Goal: Information Seeking & Learning: Find specific fact

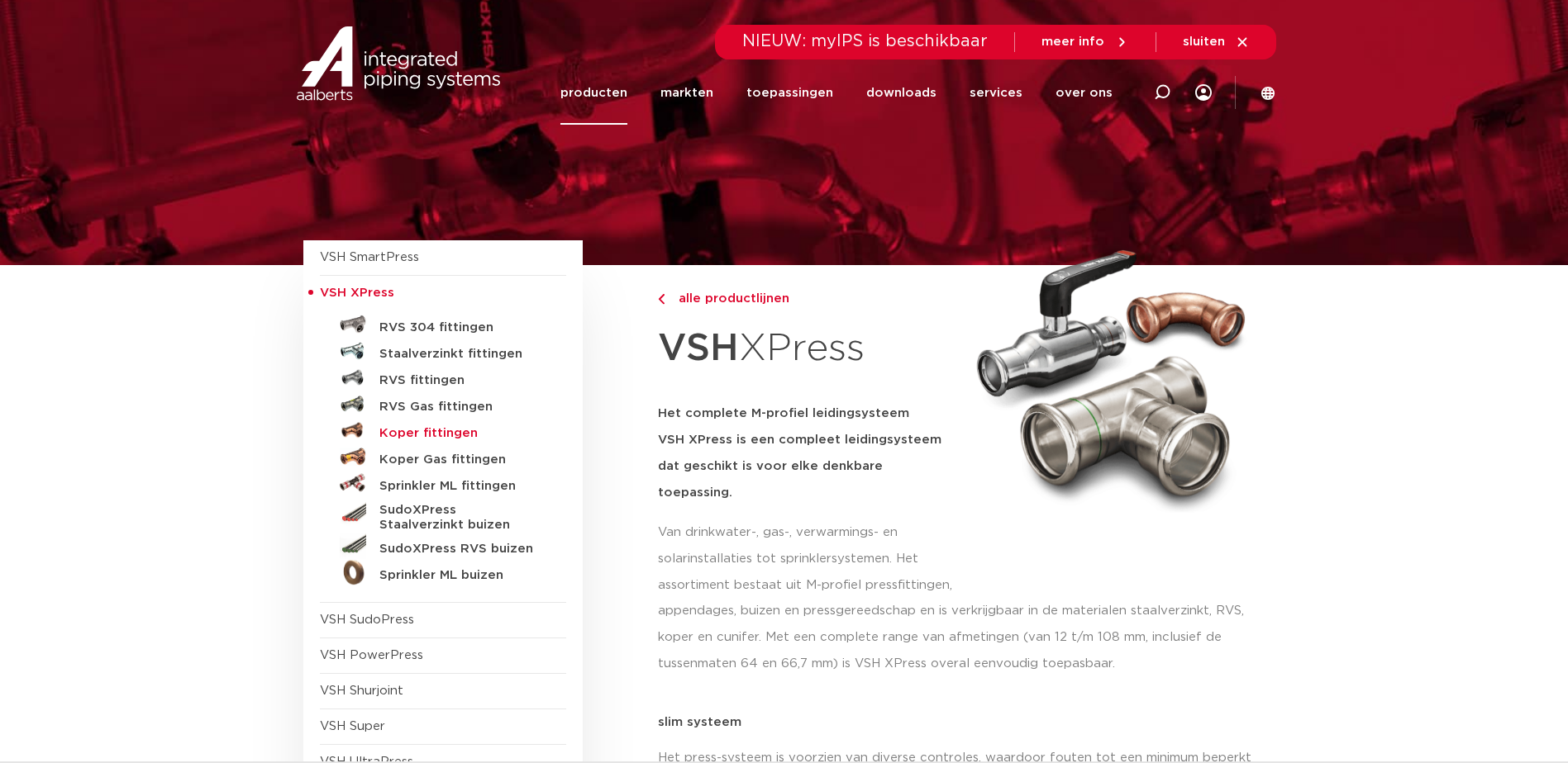
click at [433, 431] on h5 "Koper fittingen" at bounding box center [461, 434] width 164 height 15
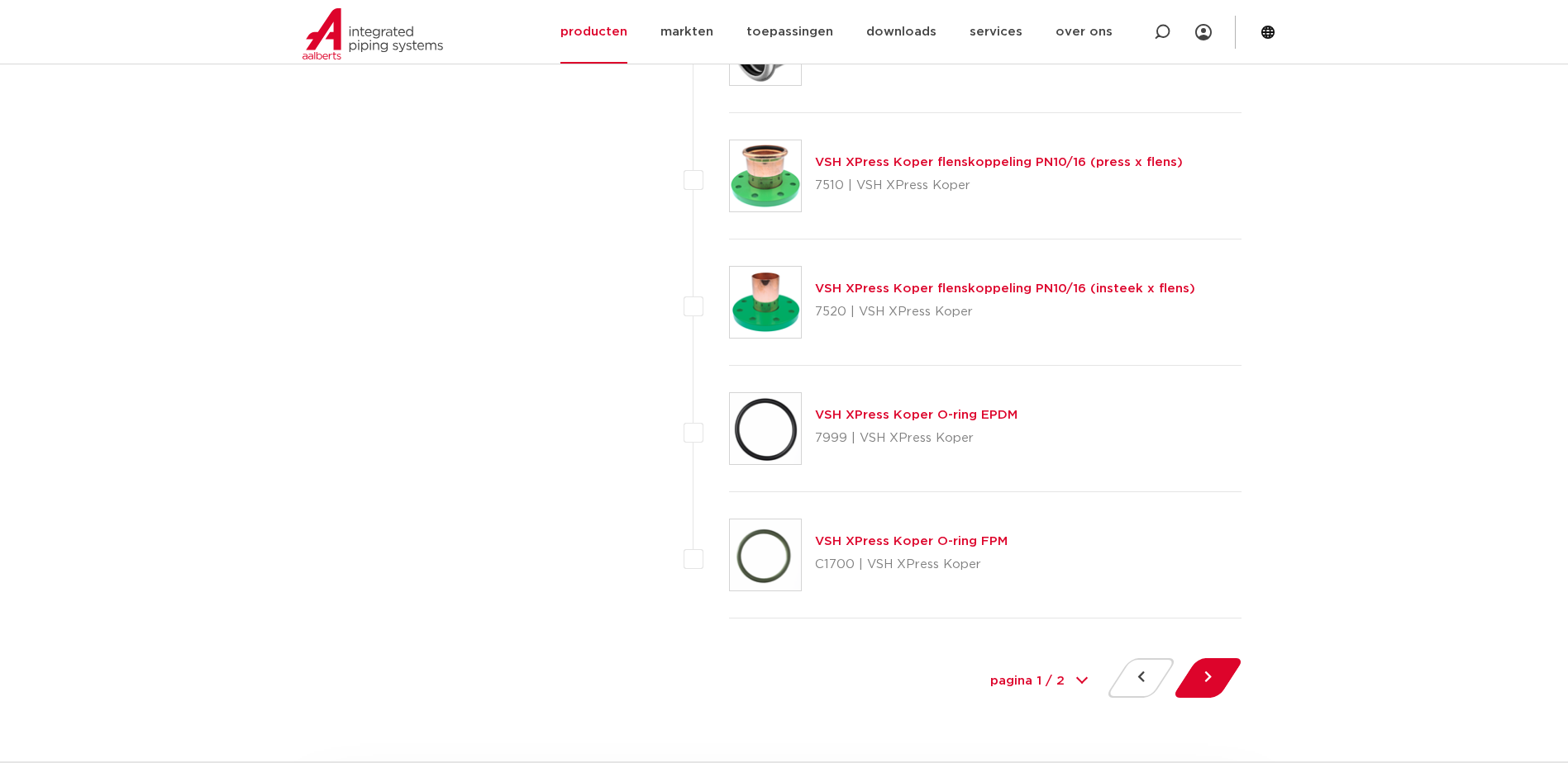
scroll to position [7353, 0]
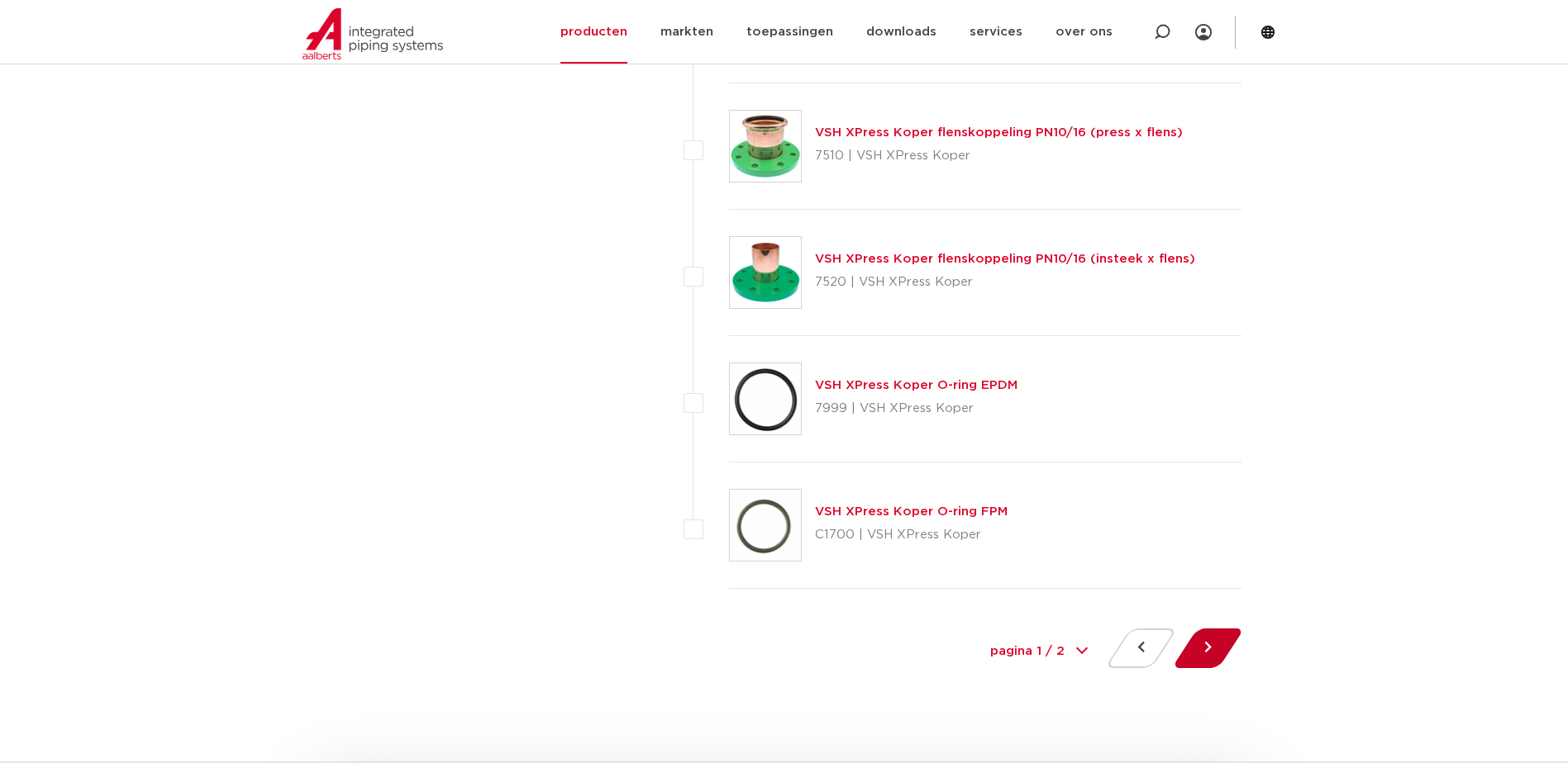
click at [1215, 645] on button at bounding box center [1207, 648] width 47 height 39
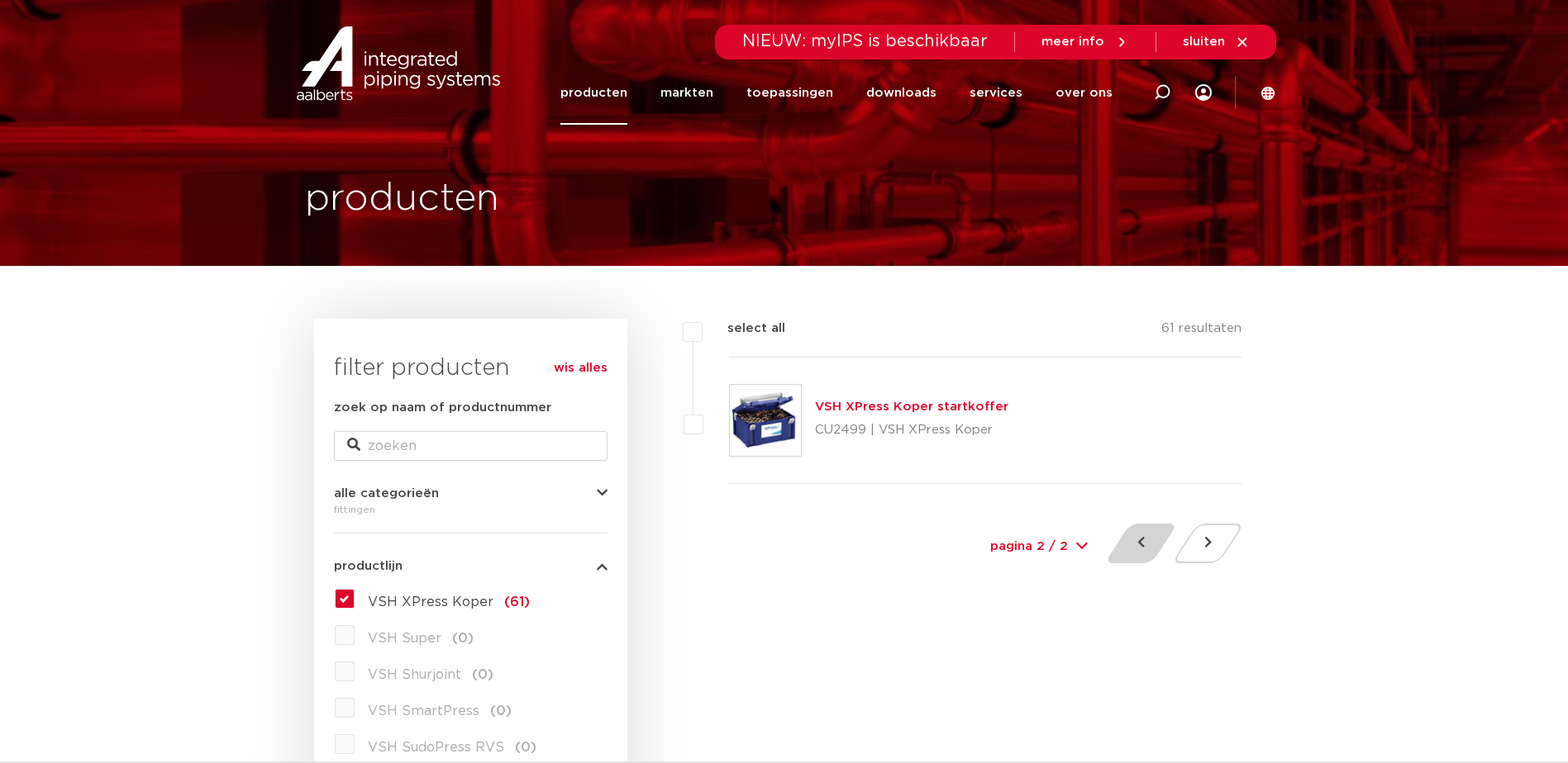
click at [1114, 547] on div at bounding box center [1141, 547] width 67 height 47
click at [1138, 549] on button at bounding box center [1141, 543] width 47 height 39
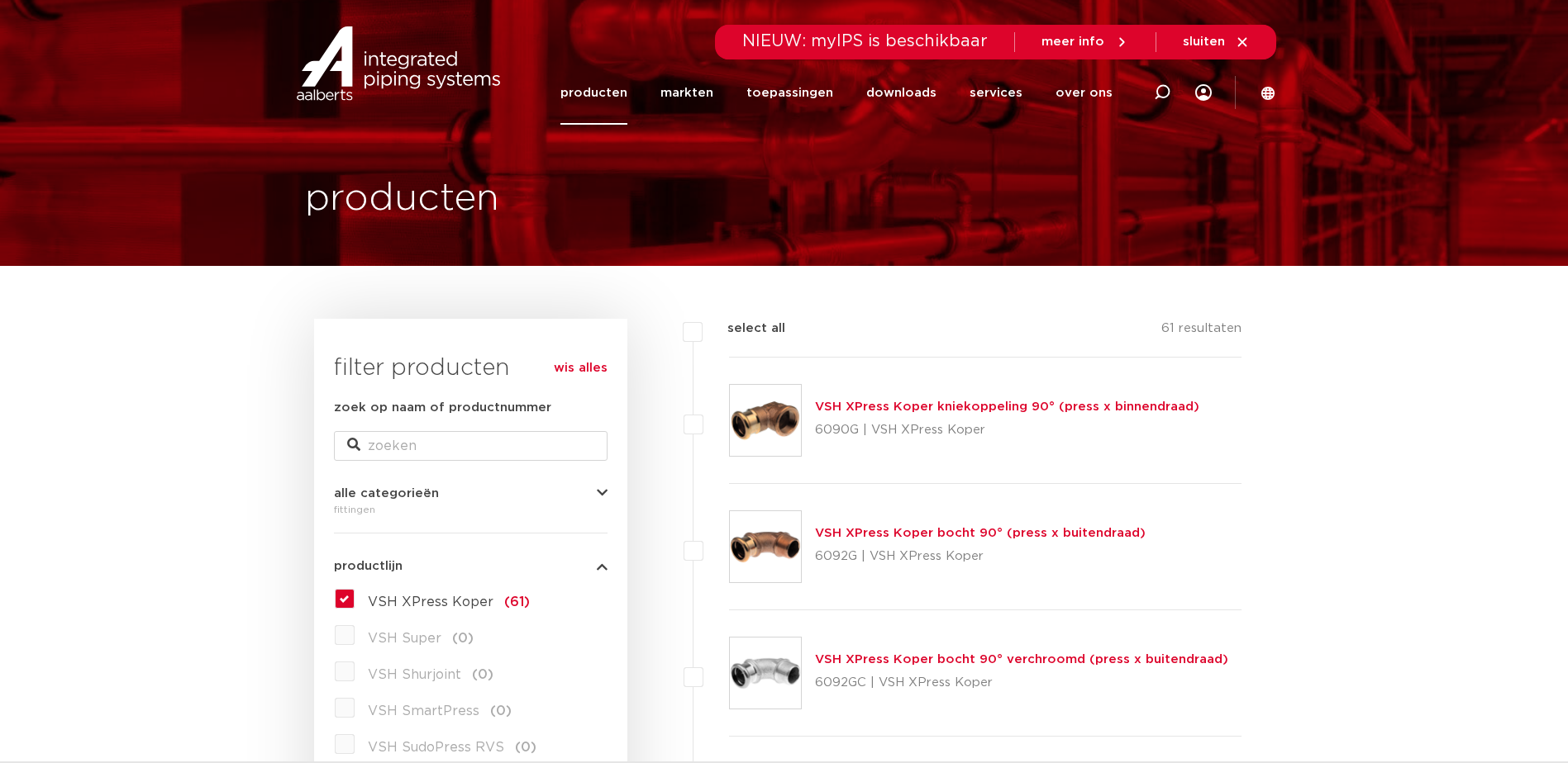
click at [1101, 405] on link "VSH XPress Koper kniekoppeling 90° (press x binnendraad)" at bounding box center [1007, 407] width 384 height 13
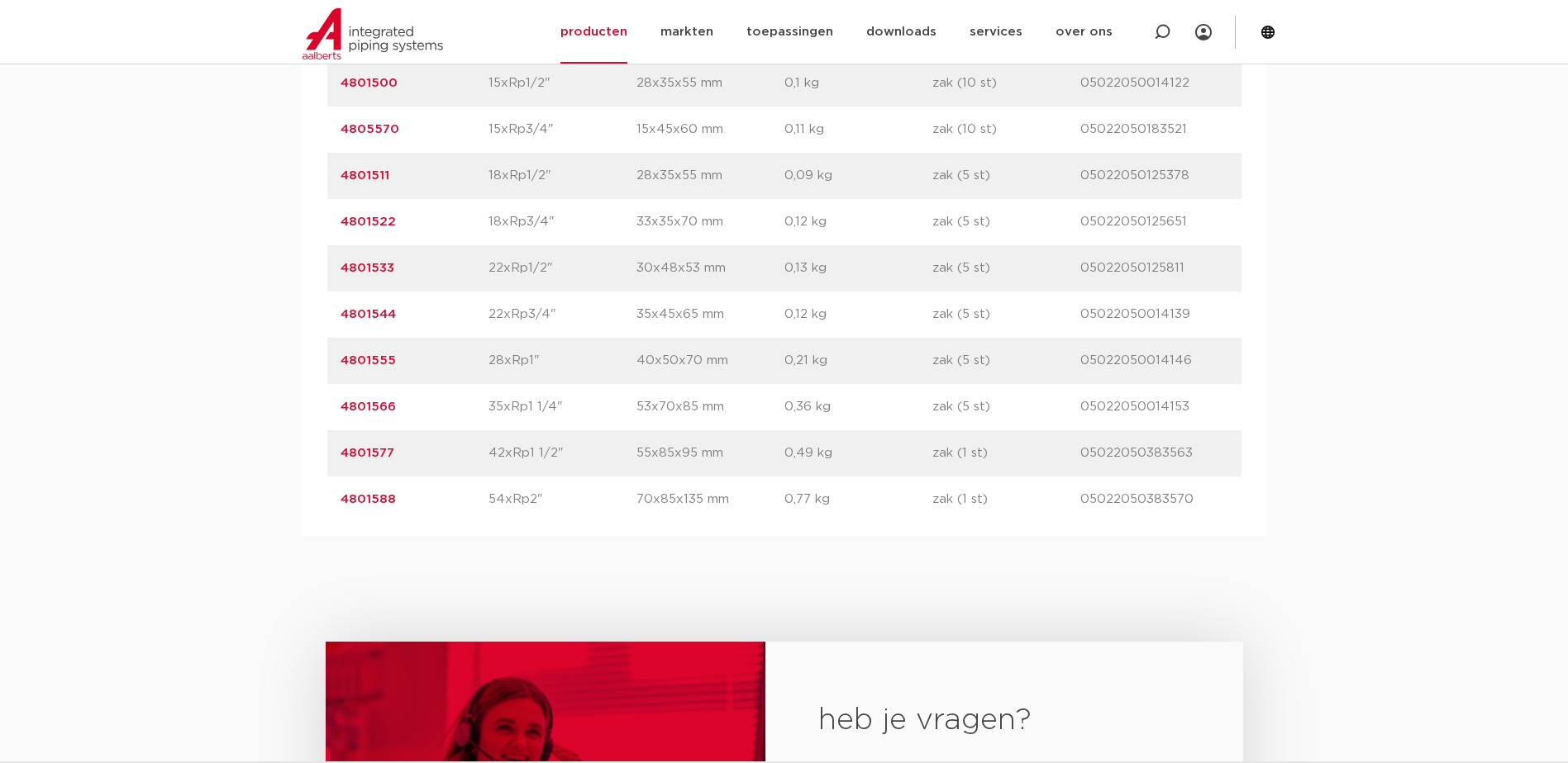
scroll to position [1240, 0]
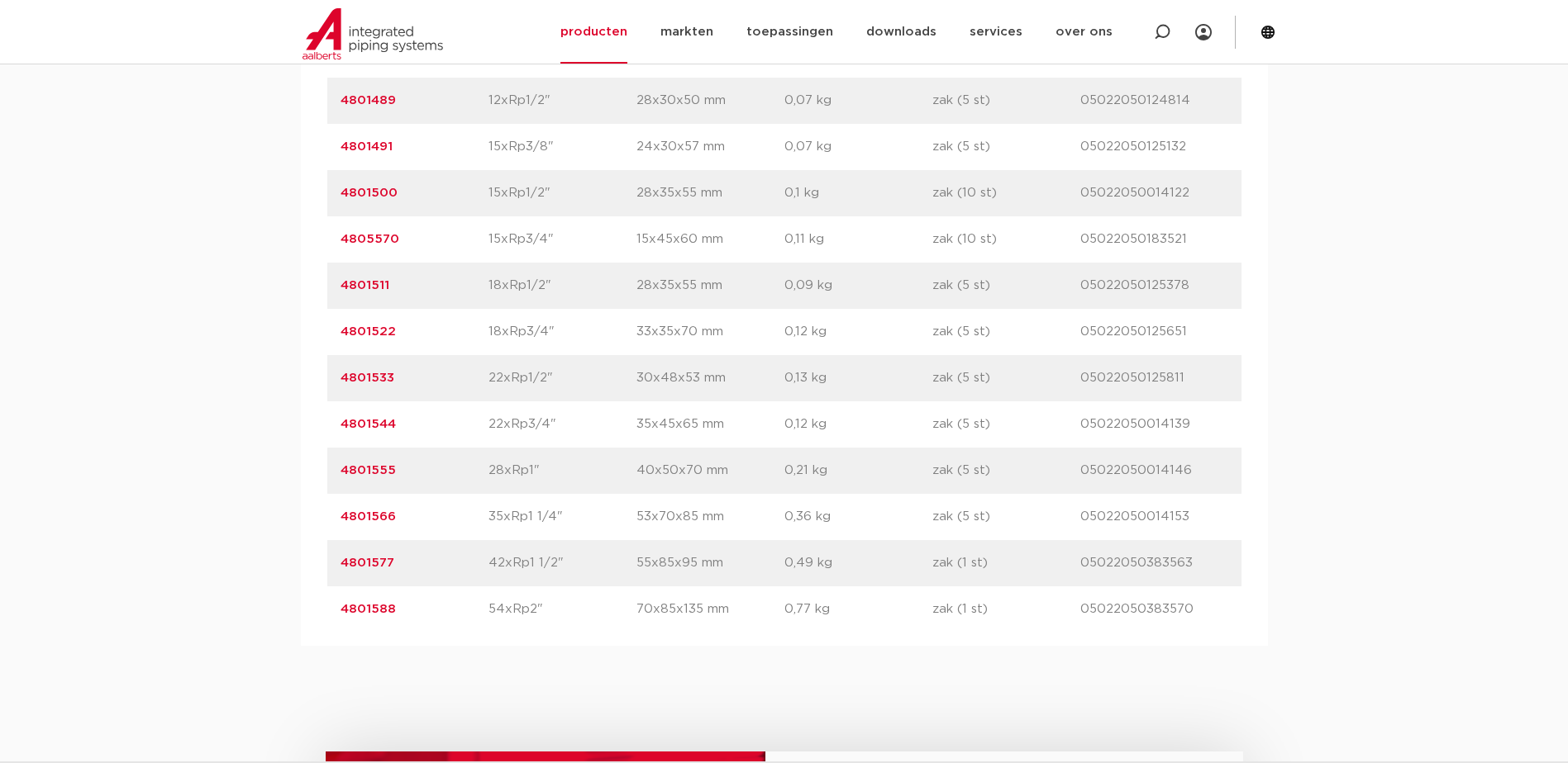
click at [376, 424] on link "4801544" at bounding box center [368, 424] width 56 height 13
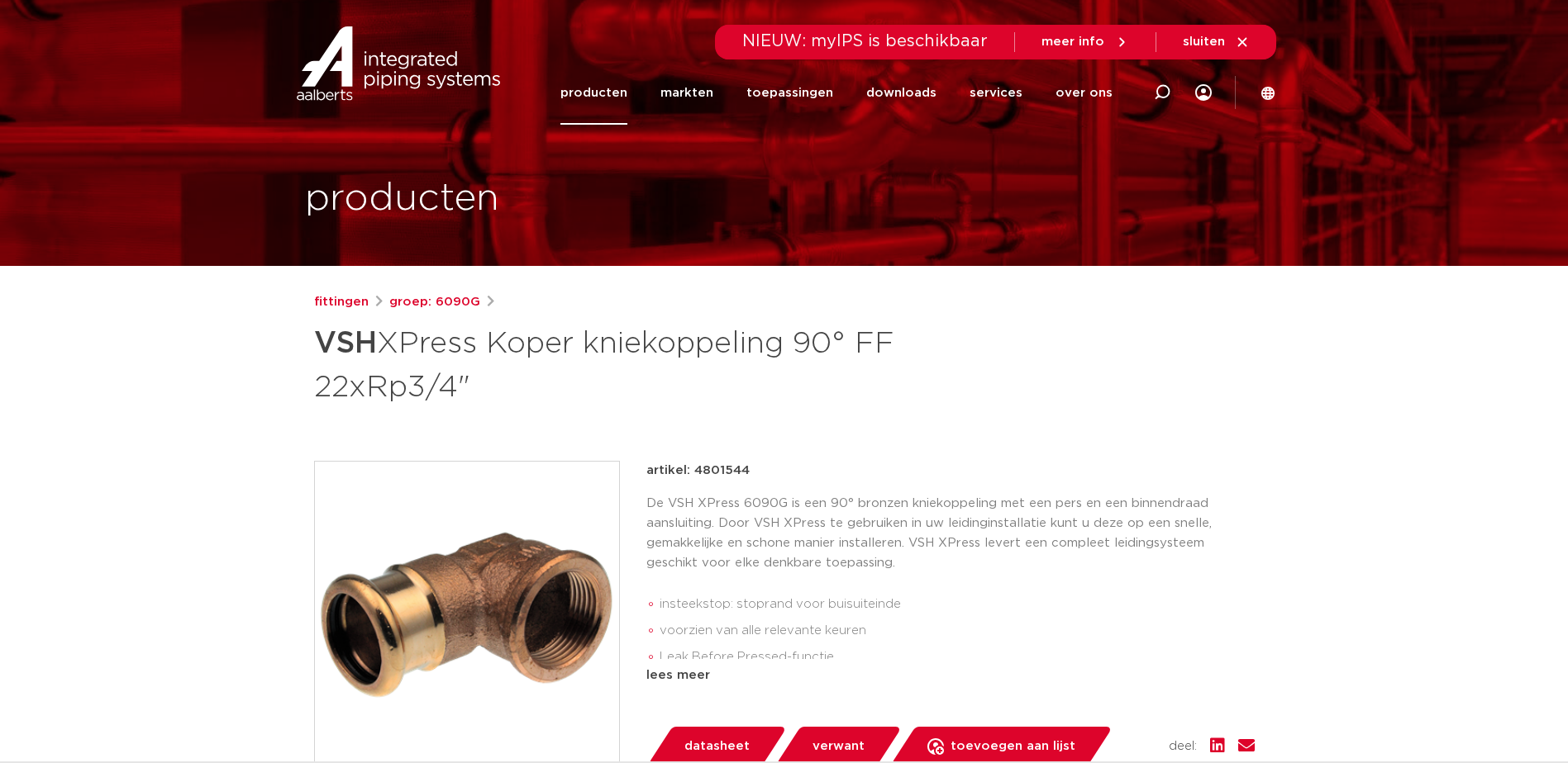
drag, startPoint x: 753, startPoint y: 467, endPoint x: 694, endPoint y: 468, distance: 59.0
click at [694, 468] on div "artikel: 4801544" at bounding box center [950, 471] width 609 height 20
copy p "4801544"
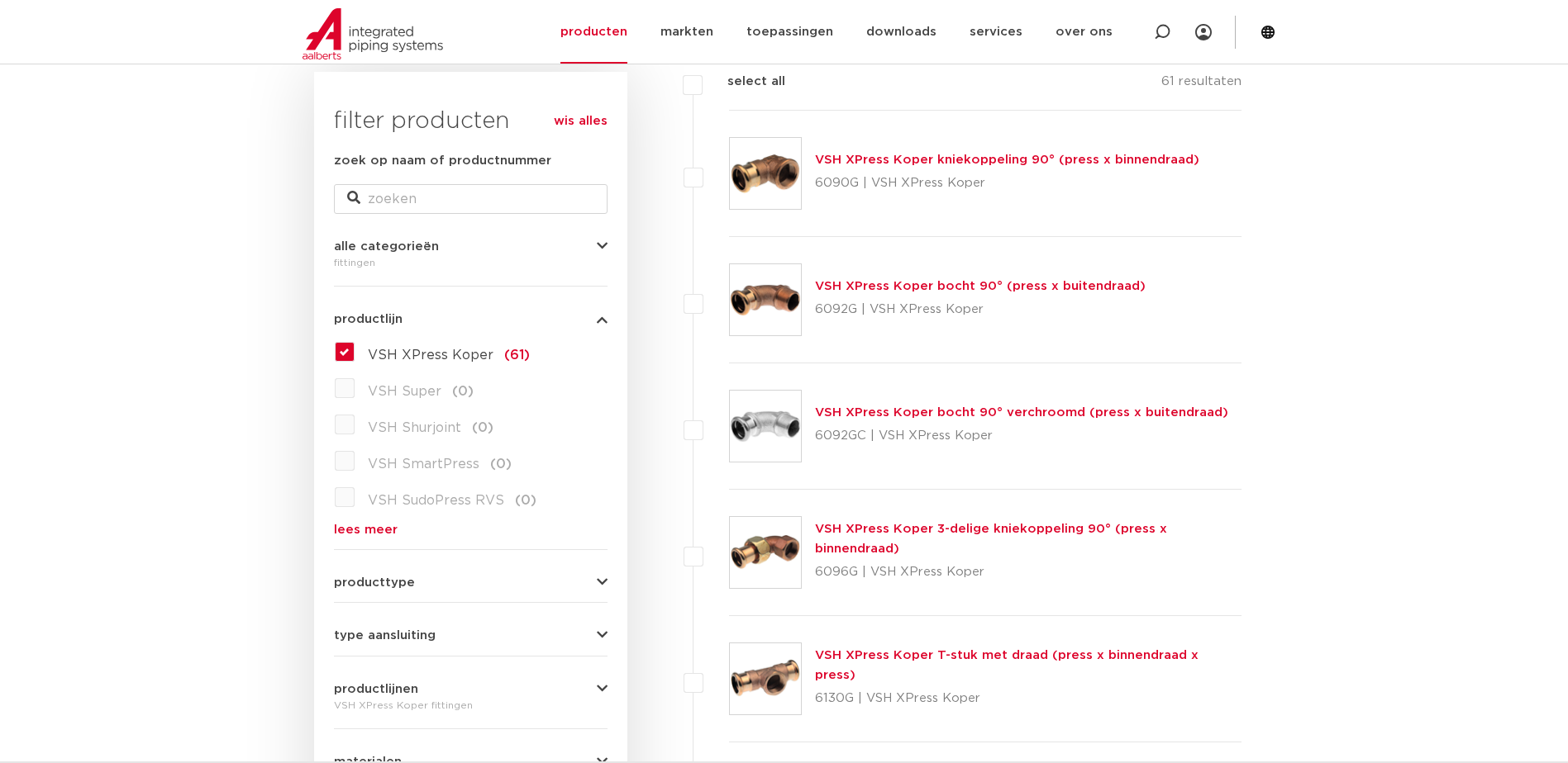
scroll to position [248, 0]
click at [913, 287] on link "VSH XPress Koper bocht 90° (press x buitendraad)" at bounding box center [979, 285] width 330 height 13
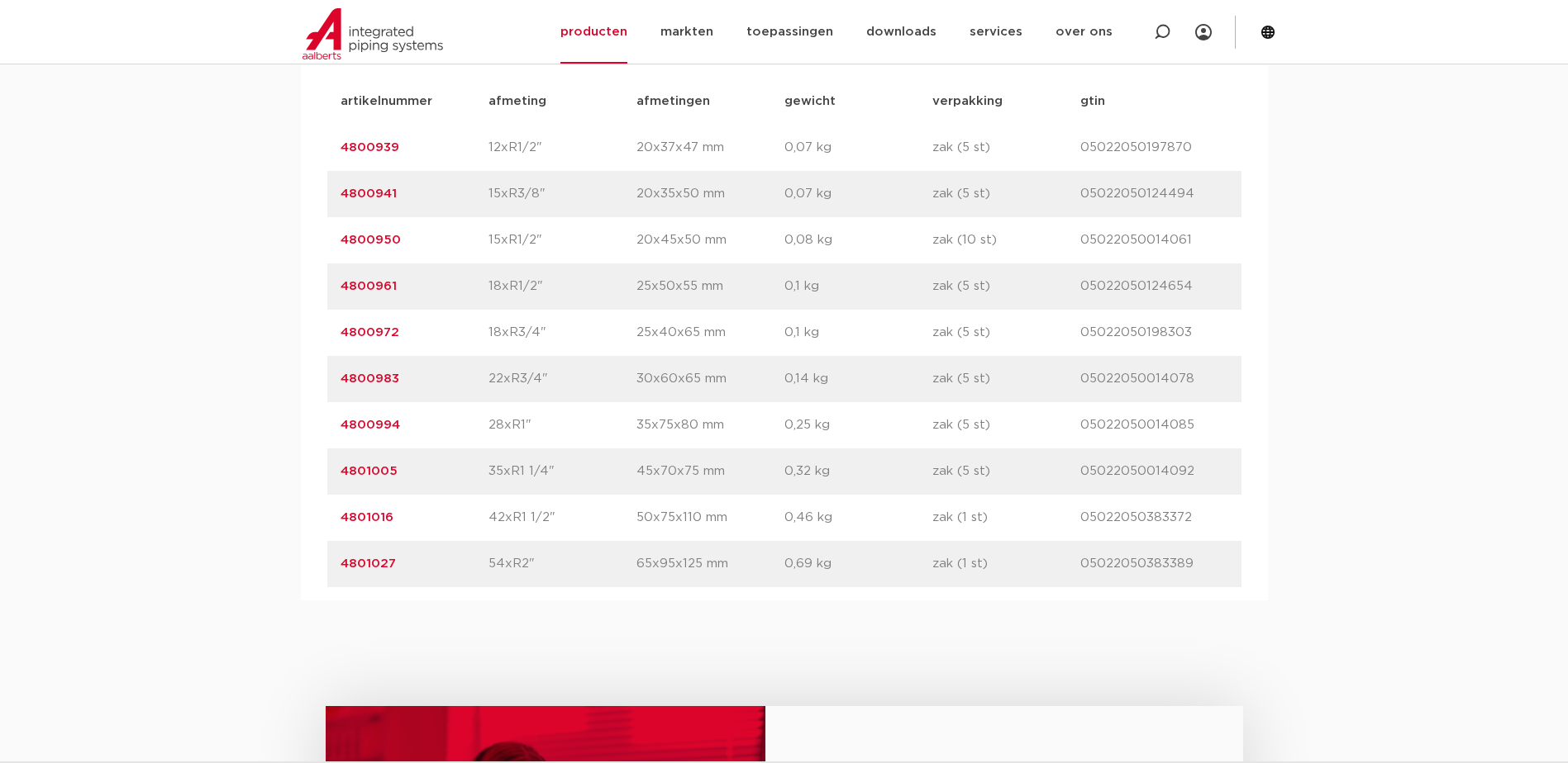
scroll to position [1156, 0]
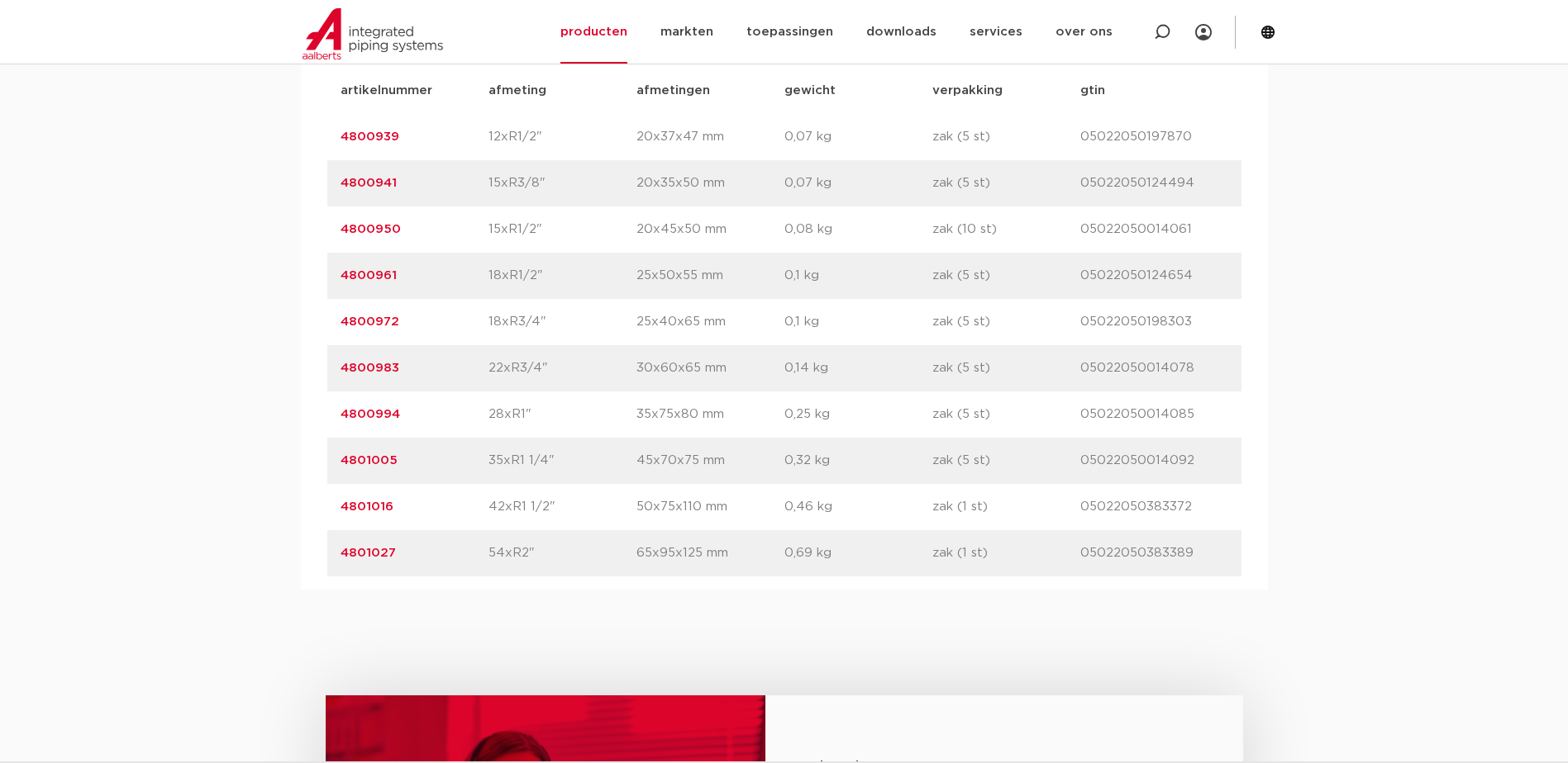
drag, startPoint x: 409, startPoint y: 364, endPoint x: 328, endPoint y: 365, distance: 81.0
click at [328, 365] on div "artikelnummer 4800983 afmeting 22xR3/4" [GEOGRAPHIC_DATA] 30x60x65 mm gewicht 0…" at bounding box center [784, 368] width 914 height 47
copy link "4800983"
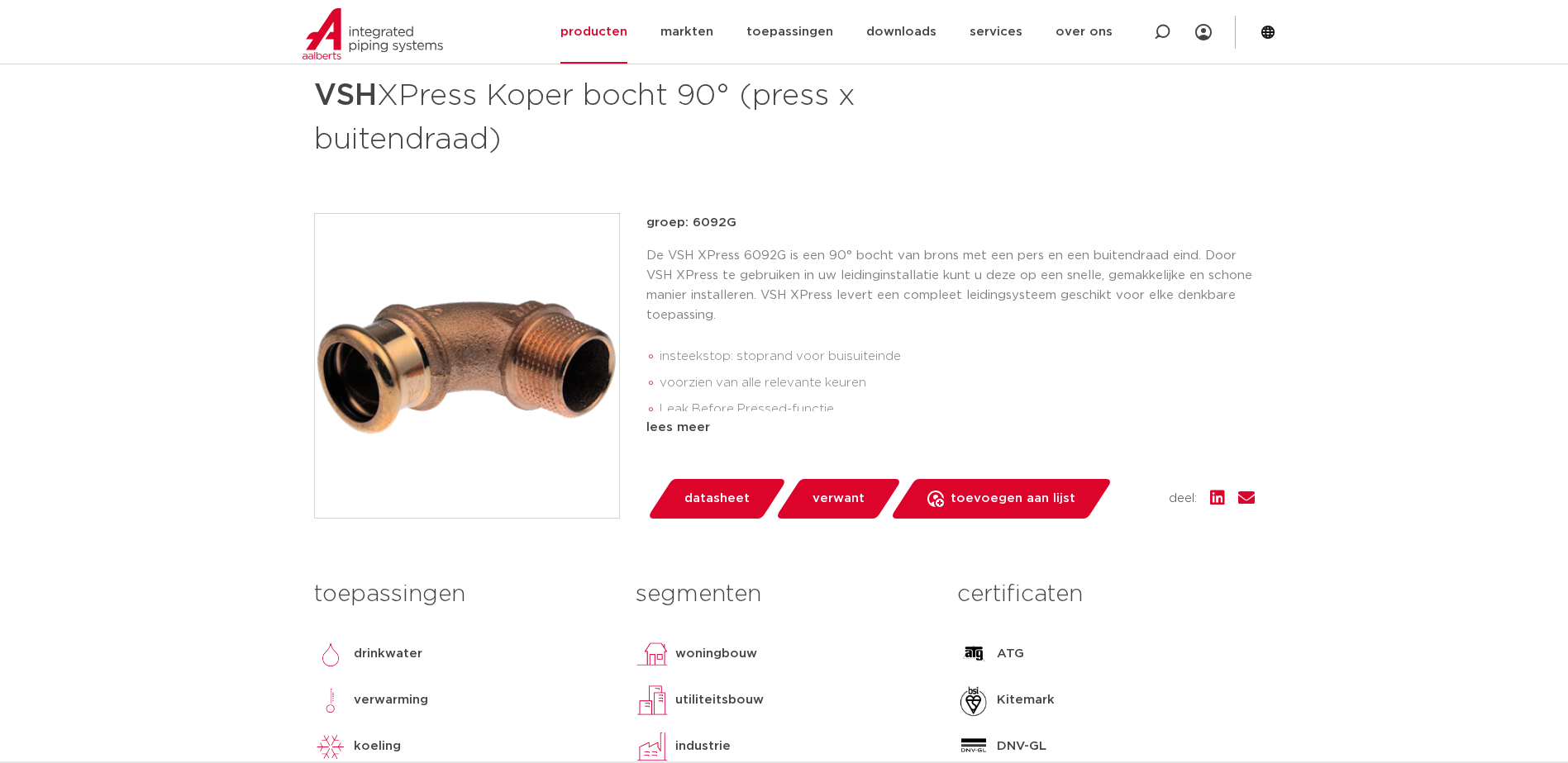
scroll to position [0, 0]
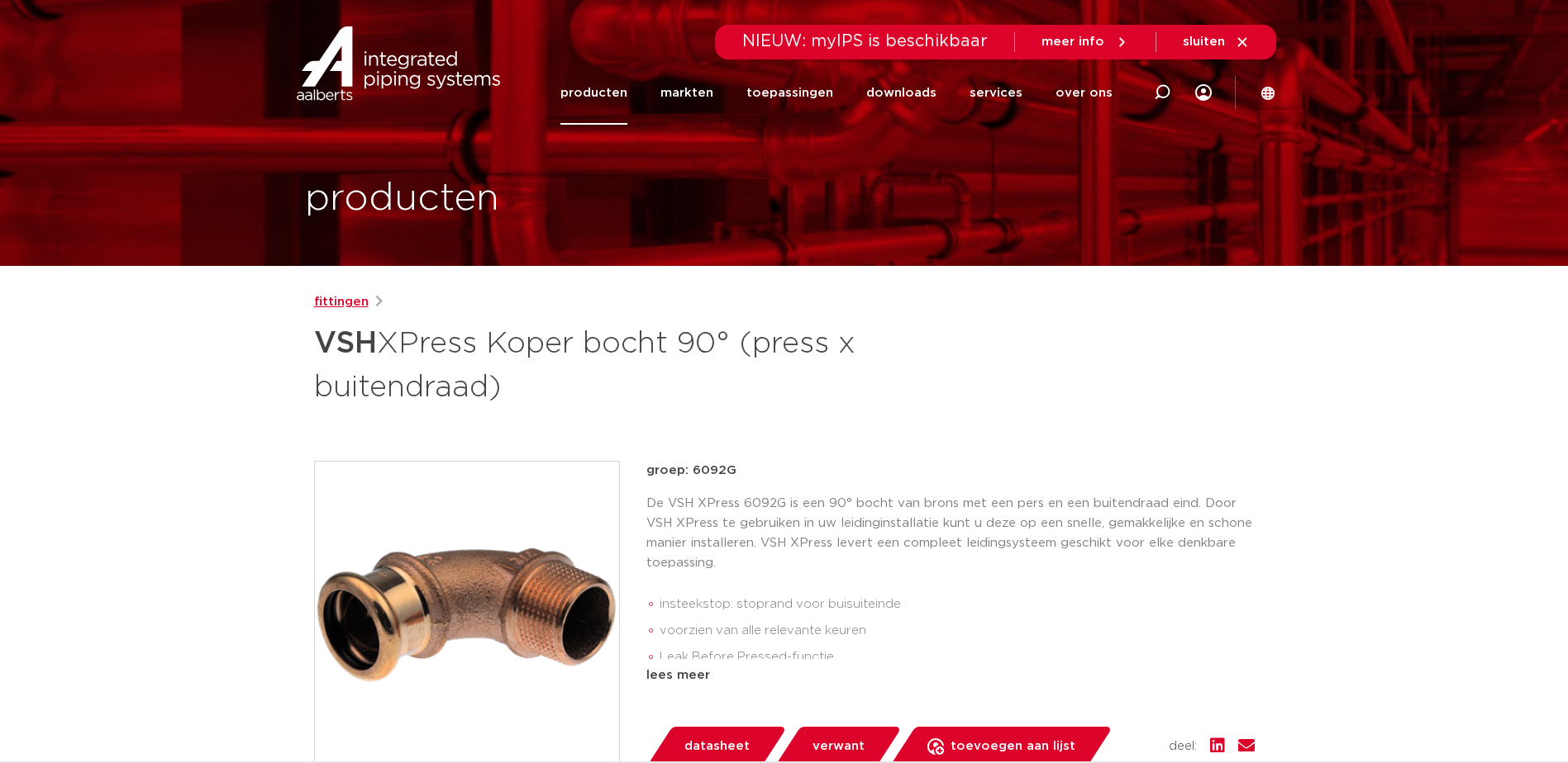
click at [348, 304] on link "fittingen" at bounding box center [341, 303] width 55 height 20
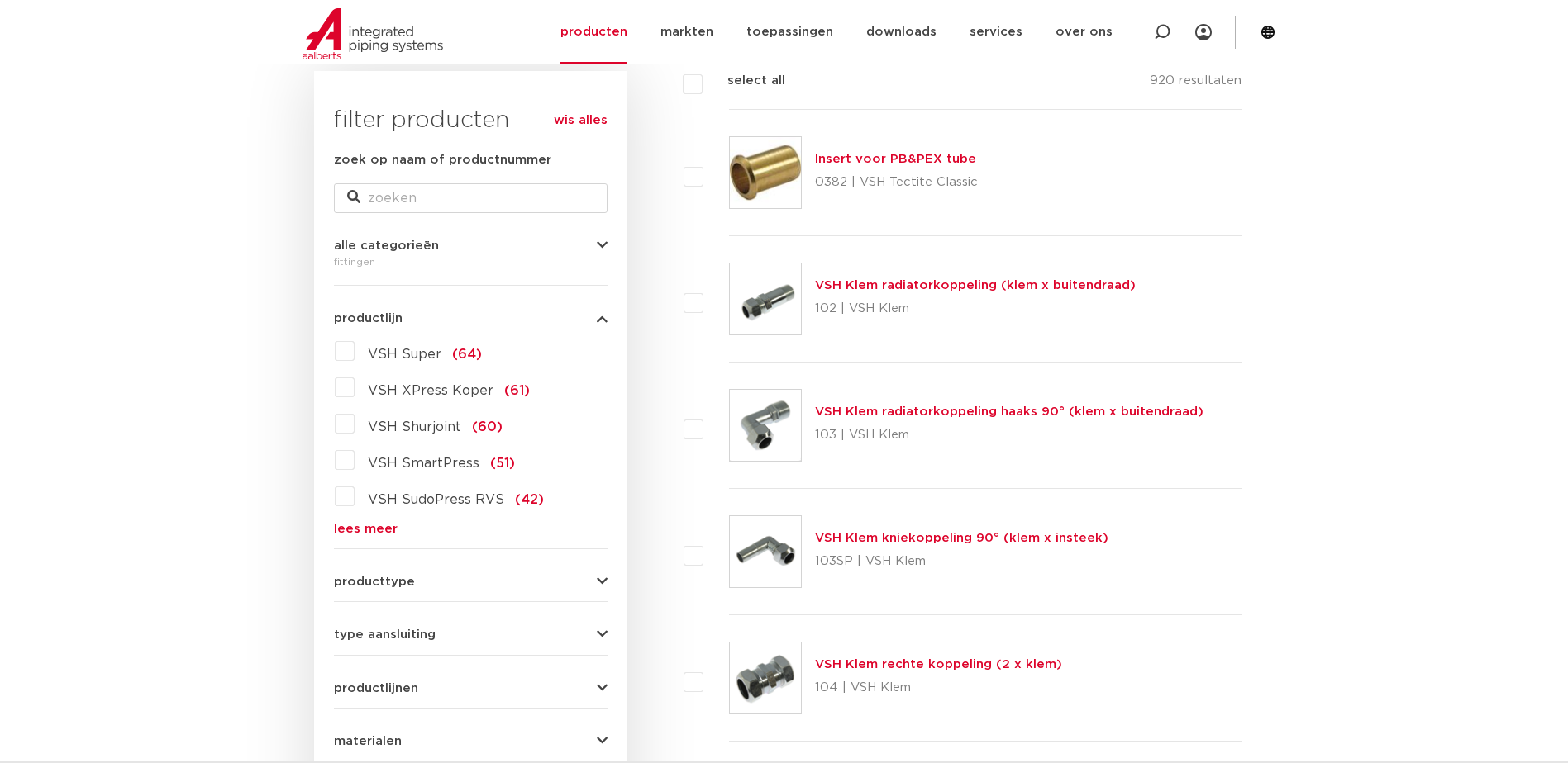
click at [354, 392] on label "VSH XPress Koper (61)" at bounding box center [441, 387] width 175 height 27
click at [0, 0] on input "VSH XPress Koper (61)" at bounding box center [0, 0] width 0 height 0
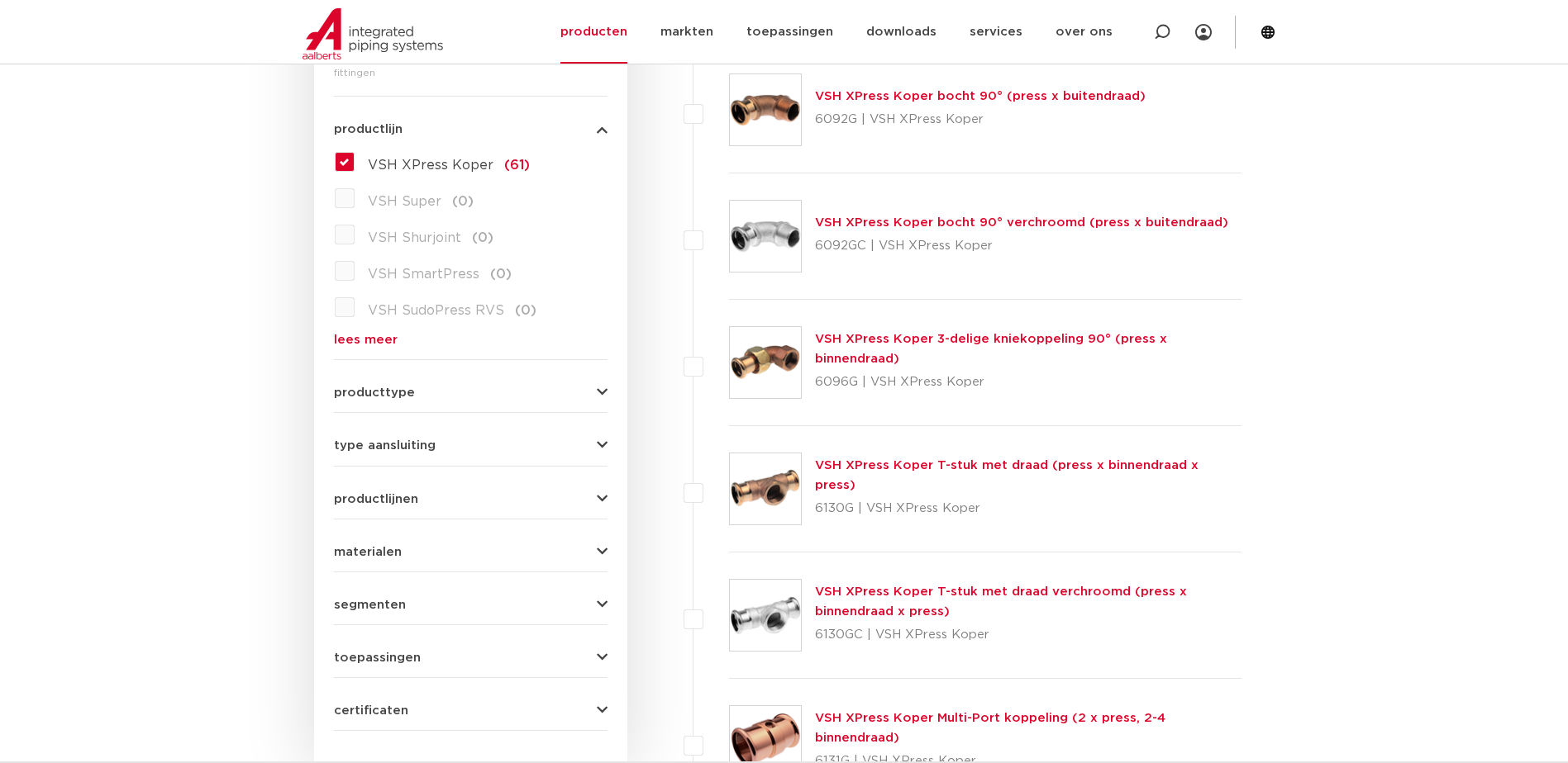
scroll to position [496, 0]
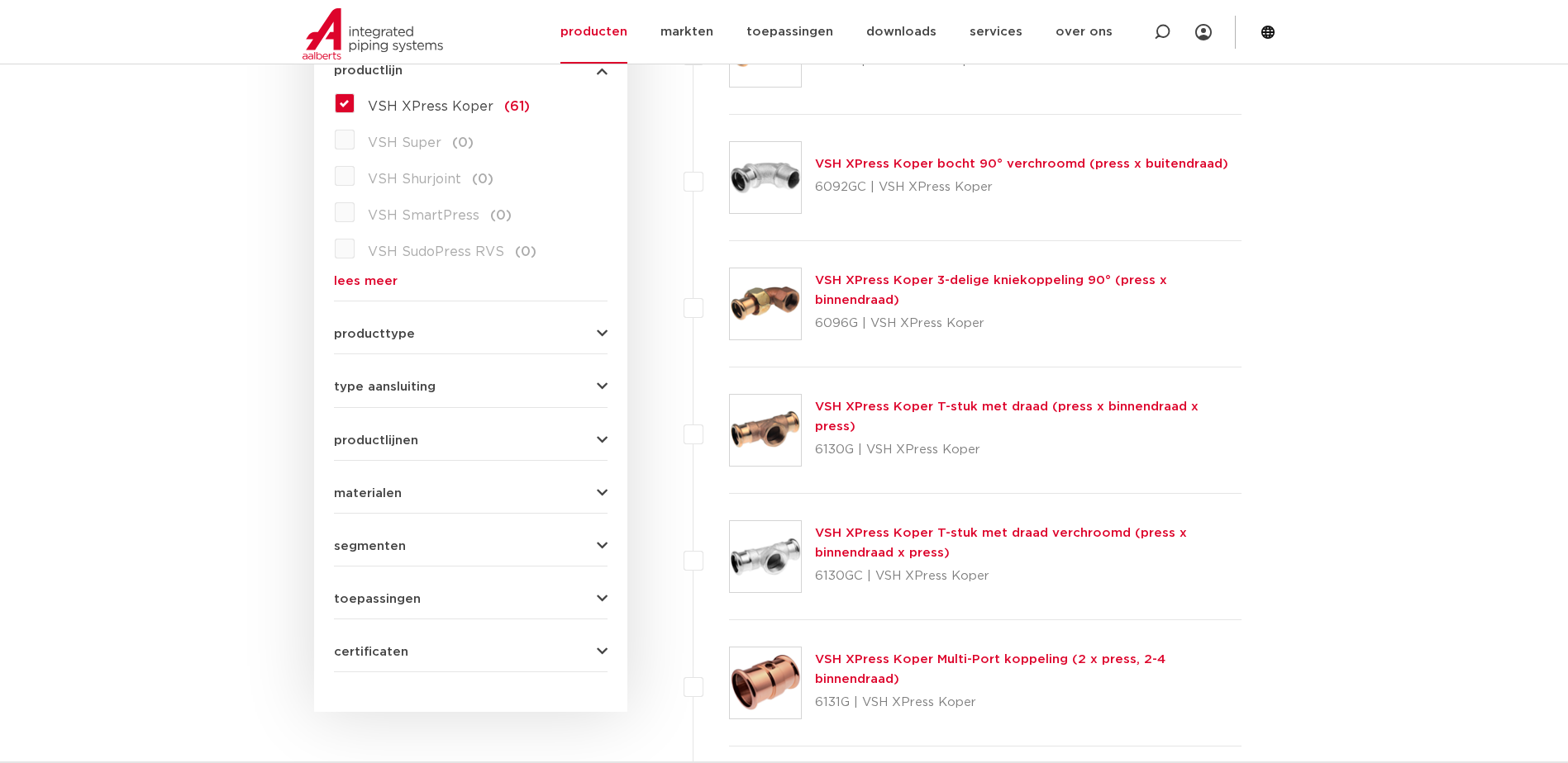
click at [1020, 414] on link "VSH XPress Koper T-stuk met draad (press x binnendraad x press)" at bounding box center [1006, 416] width 384 height 32
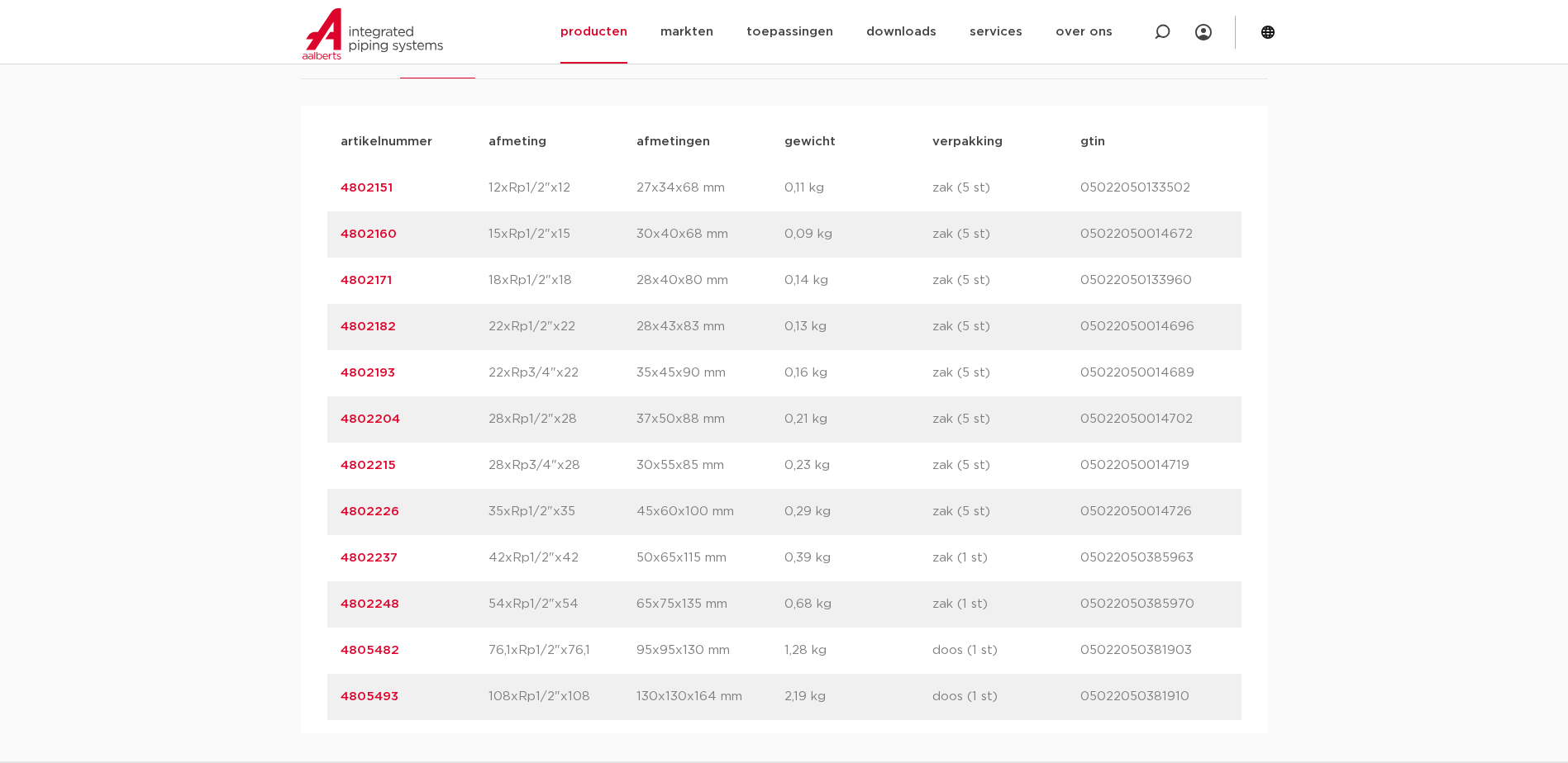
scroll to position [1156, 0]
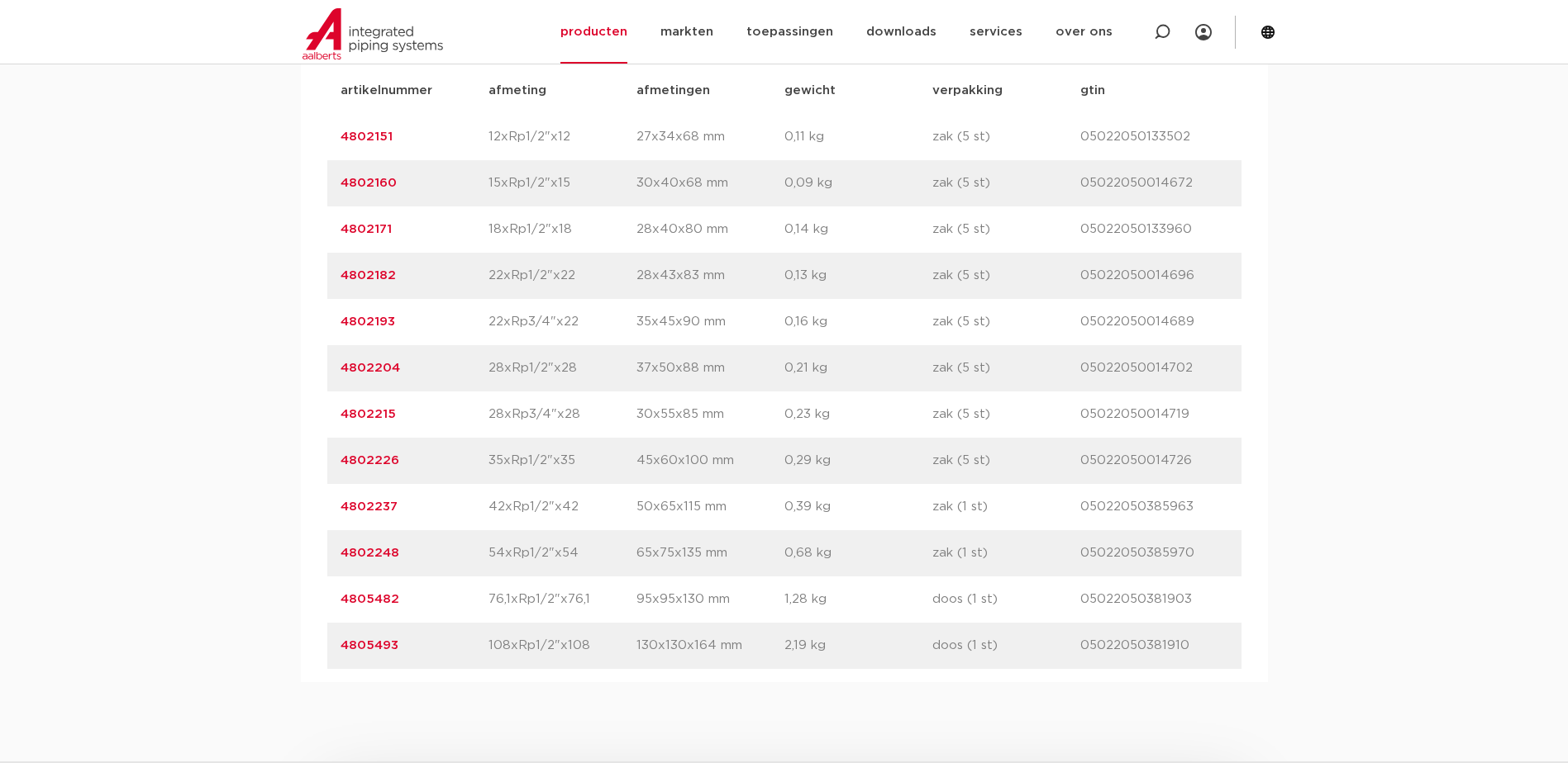
click at [380, 319] on link "4802193" at bounding box center [368, 322] width 55 height 13
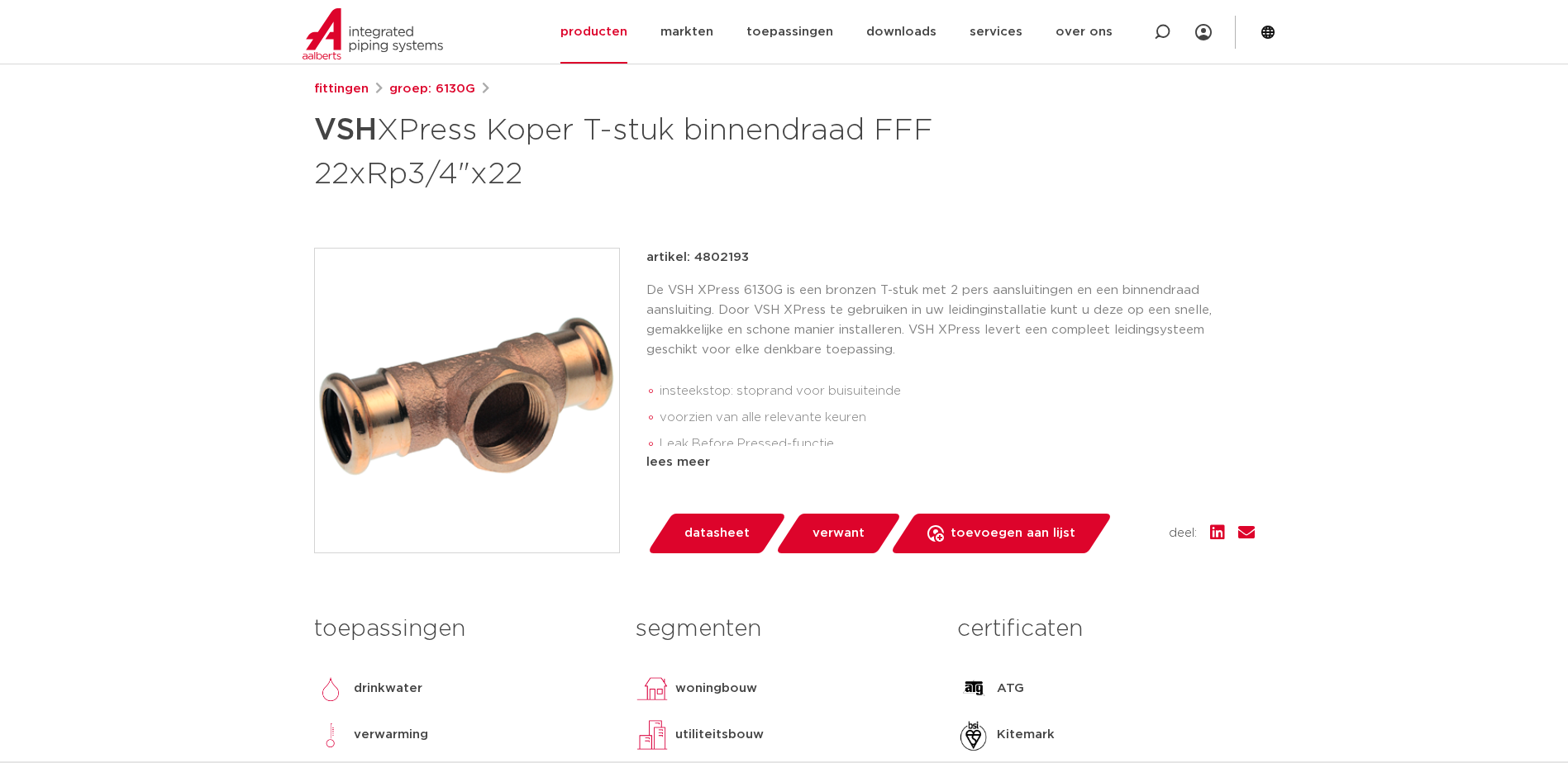
scroll to position [248, 0]
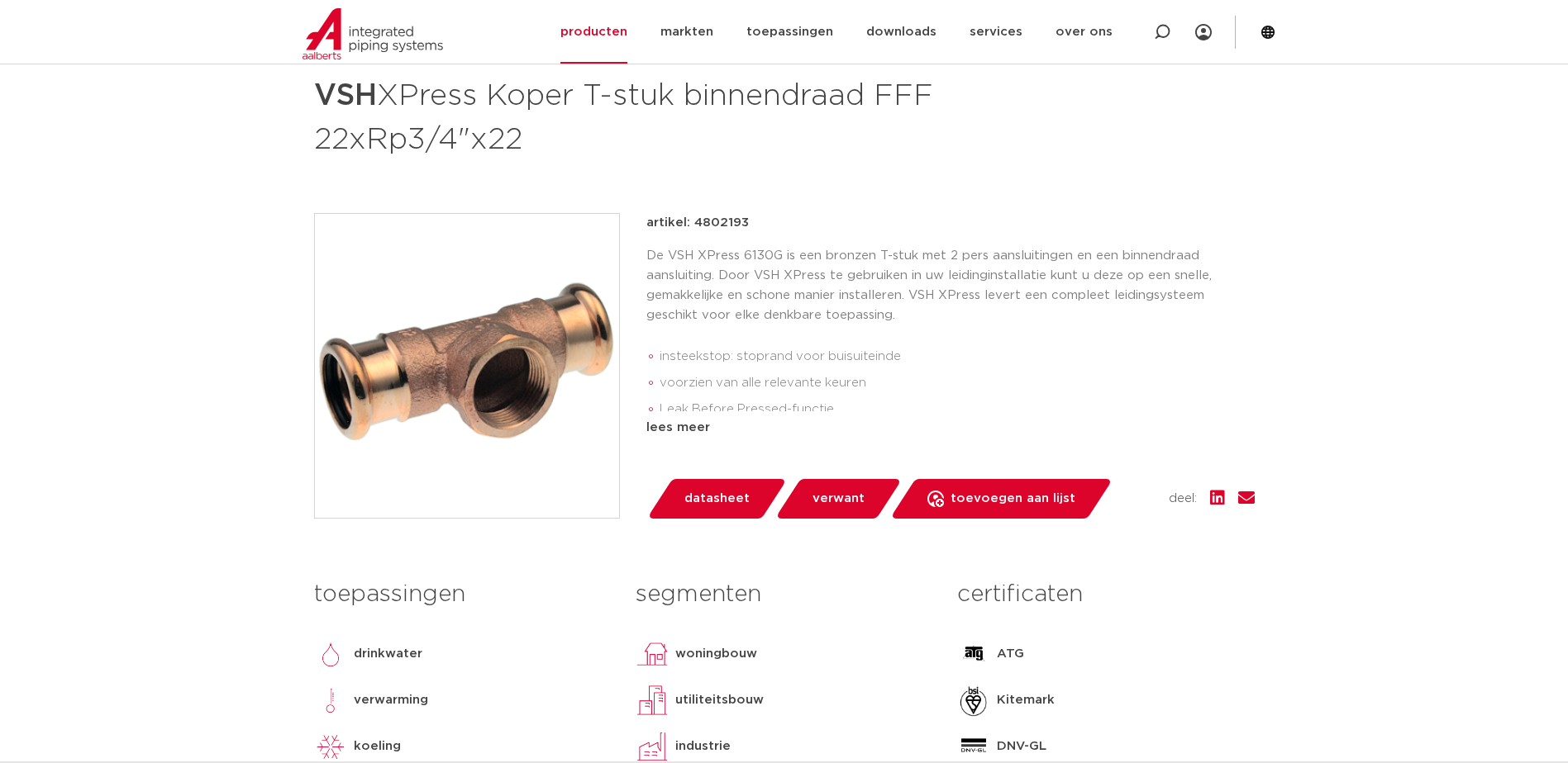
drag, startPoint x: 771, startPoint y: 218, endPoint x: 696, endPoint y: 224, distance: 75.2
click at [696, 224] on div "artikel: 4802193" at bounding box center [950, 223] width 609 height 20
copy p "4802193"
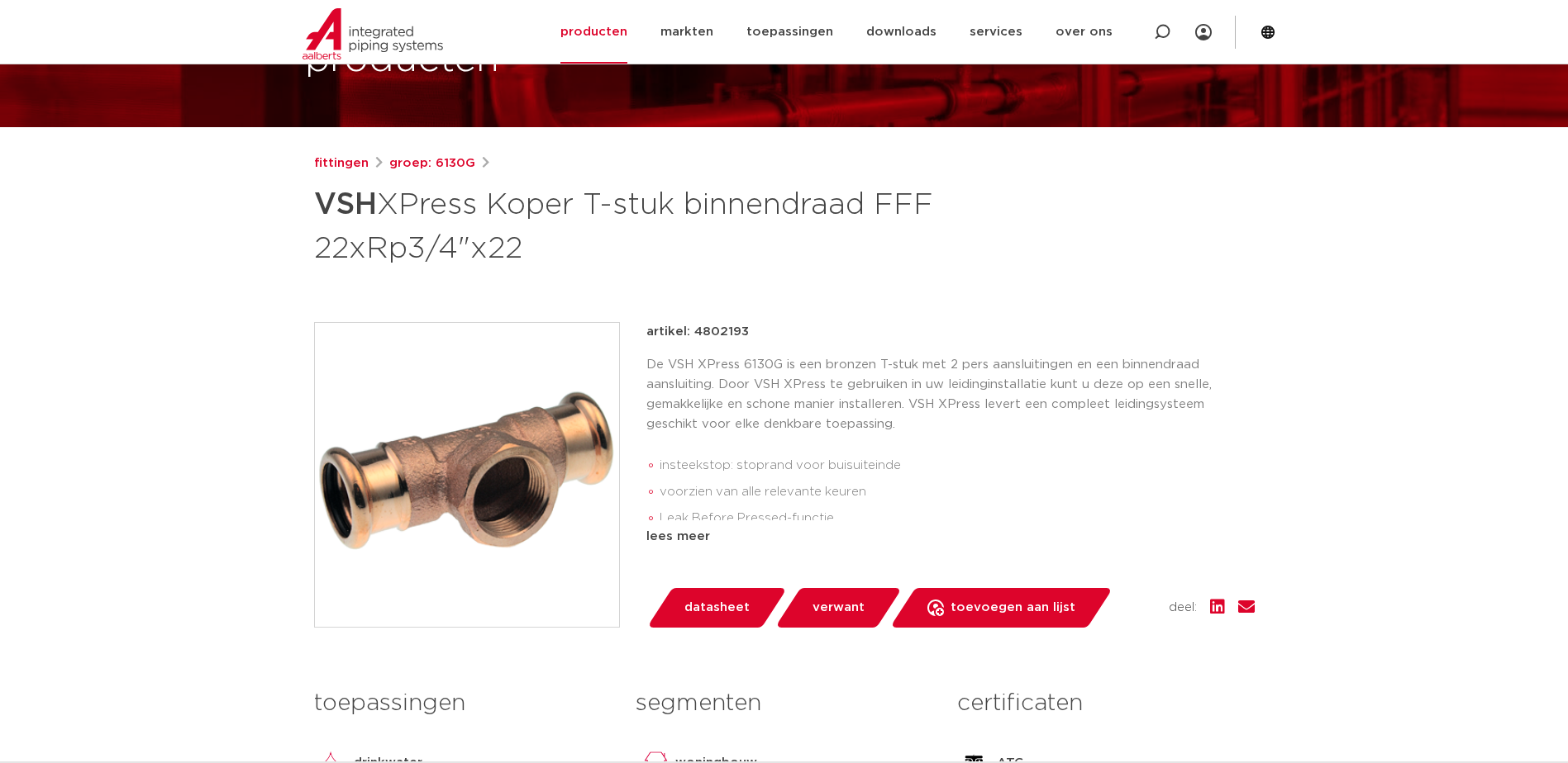
scroll to position [0, 0]
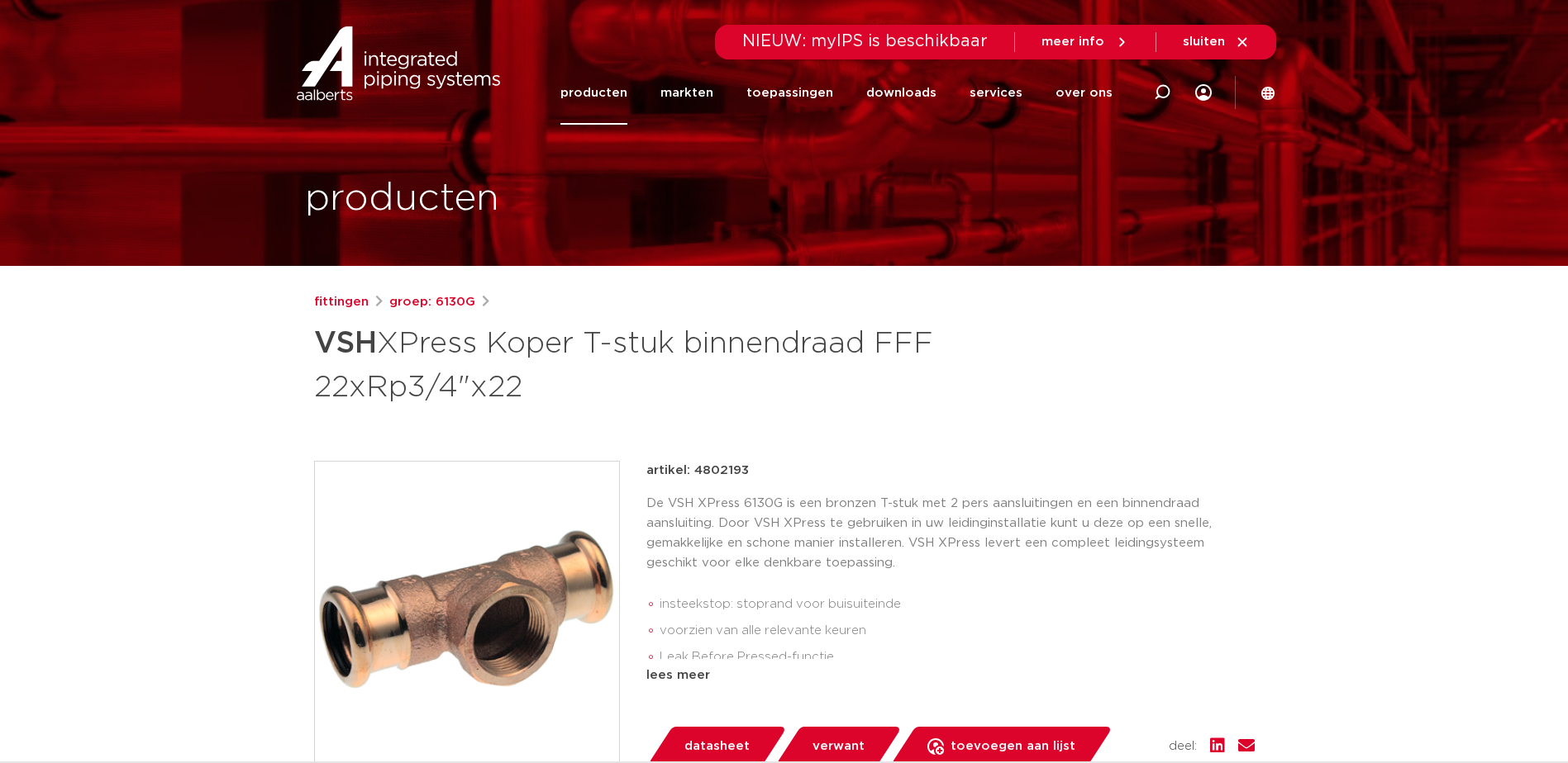
click at [601, 86] on link "producten" at bounding box center [593, 93] width 67 height 64
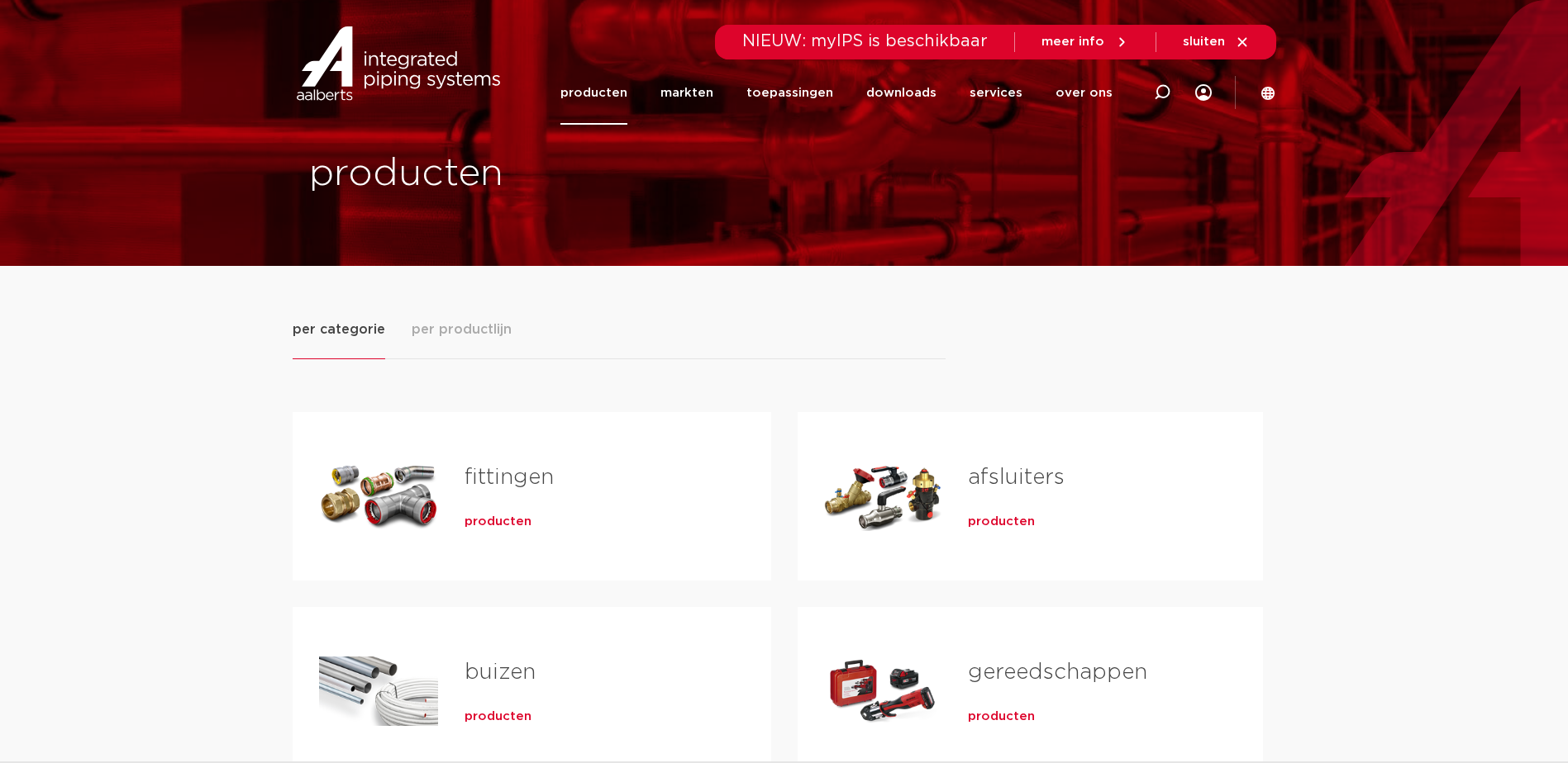
click at [542, 482] on link "fittingen" at bounding box center [510, 477] width 90 height 21
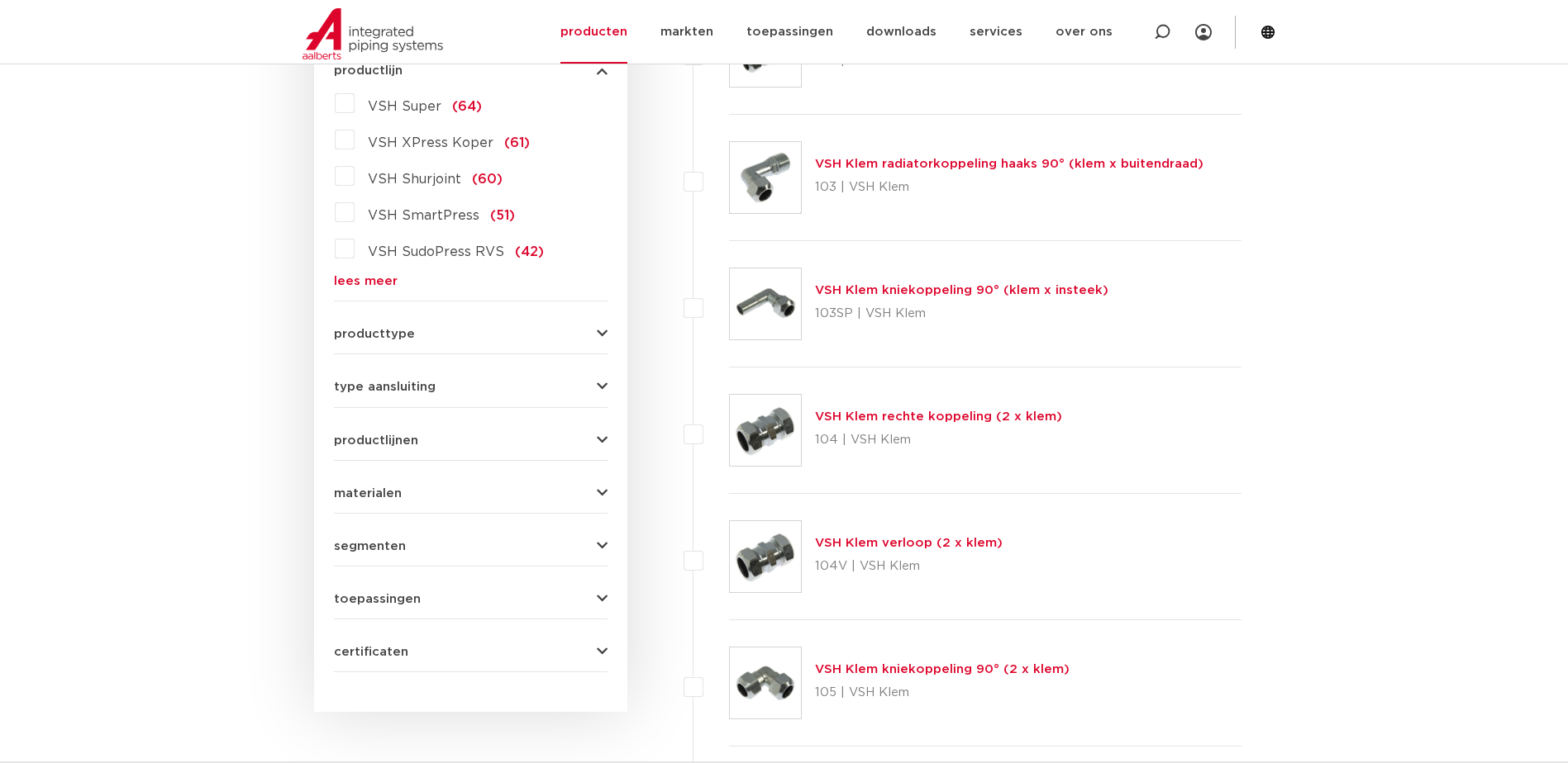
scroll to position [414, 0]
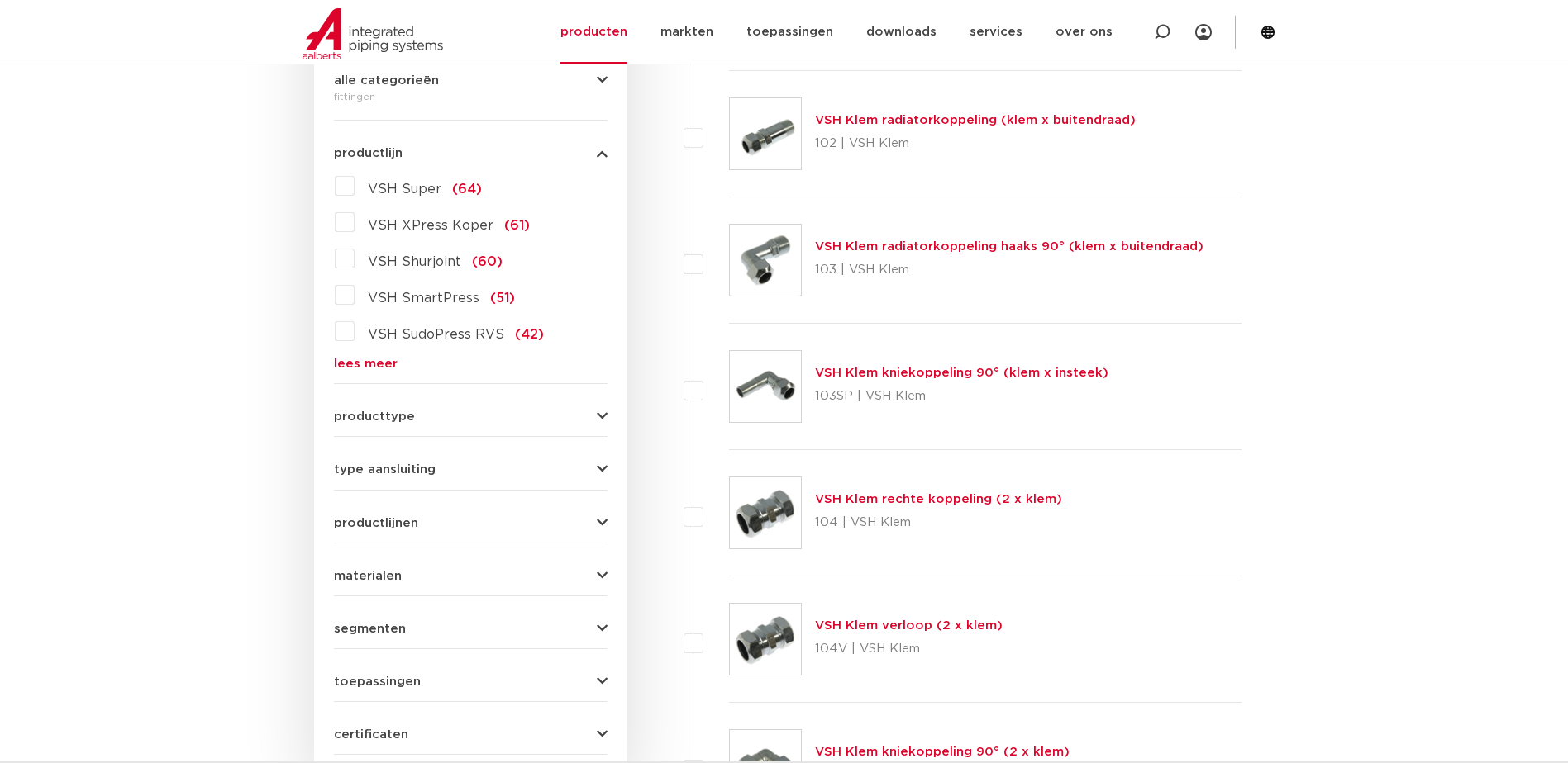
click at [354, 224] on label "VSH XPress Koper (61)" at bounding box center [441, 221] width 175 height 27
click at [0, 0] on input "VSH XPress Koper (61)" at bounding box center [0, 0] width 0 height 0
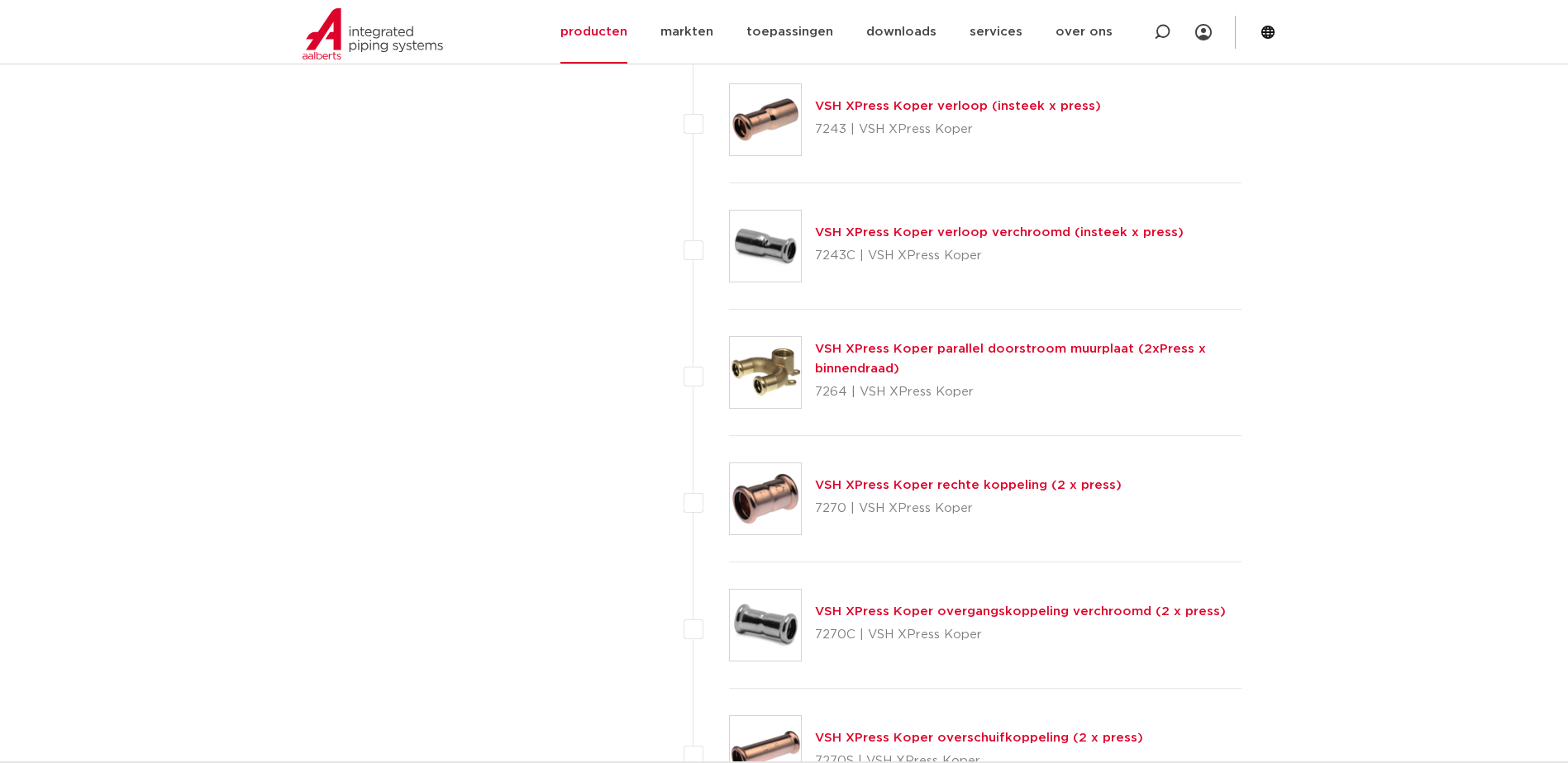
scroll to position [6279, 0]
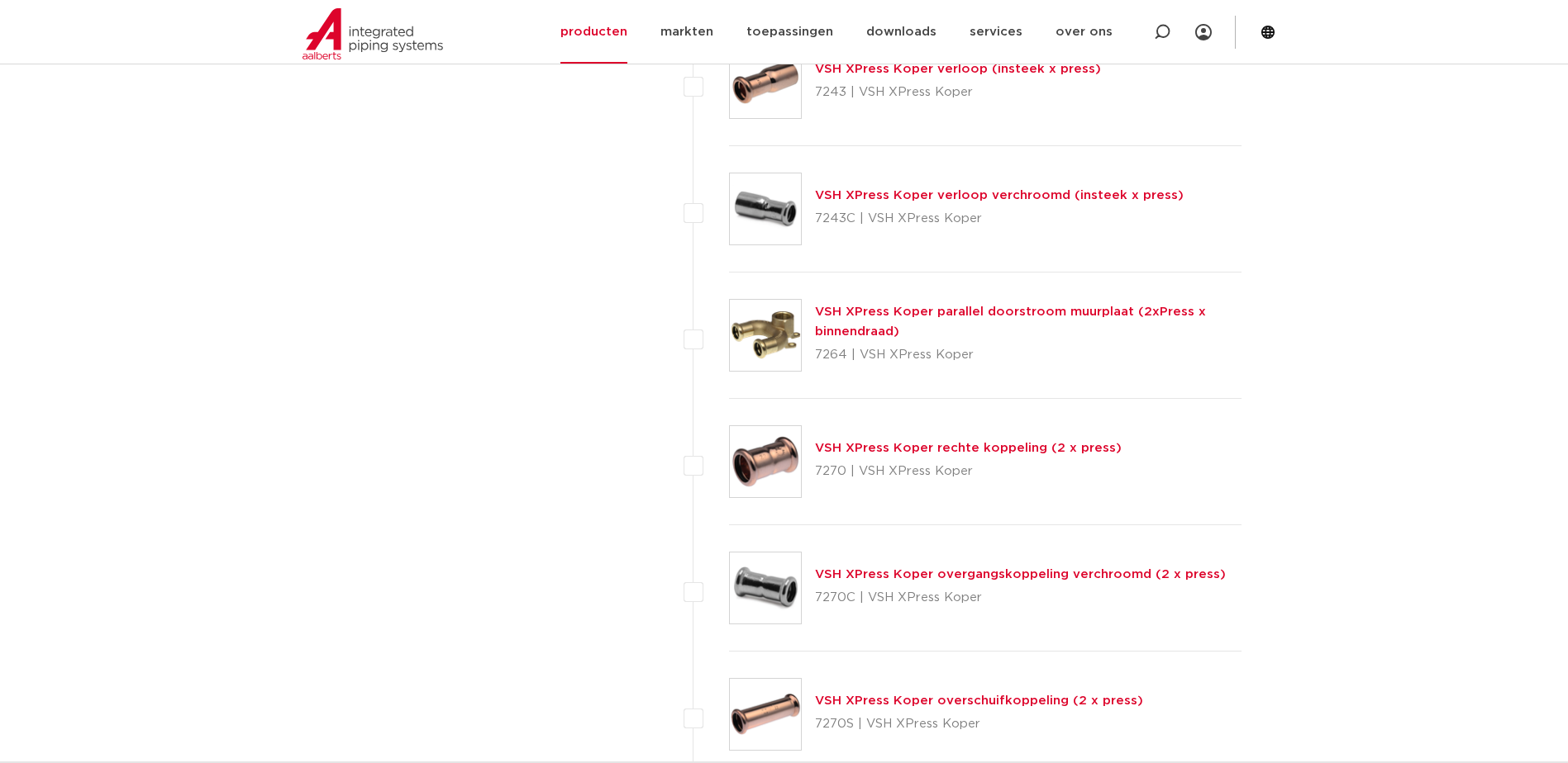
click at [1096, 443] on link "VSH XPress Koper rechte koppeling (2 x press)" at bounding box center [968, 448] width 307 height 13
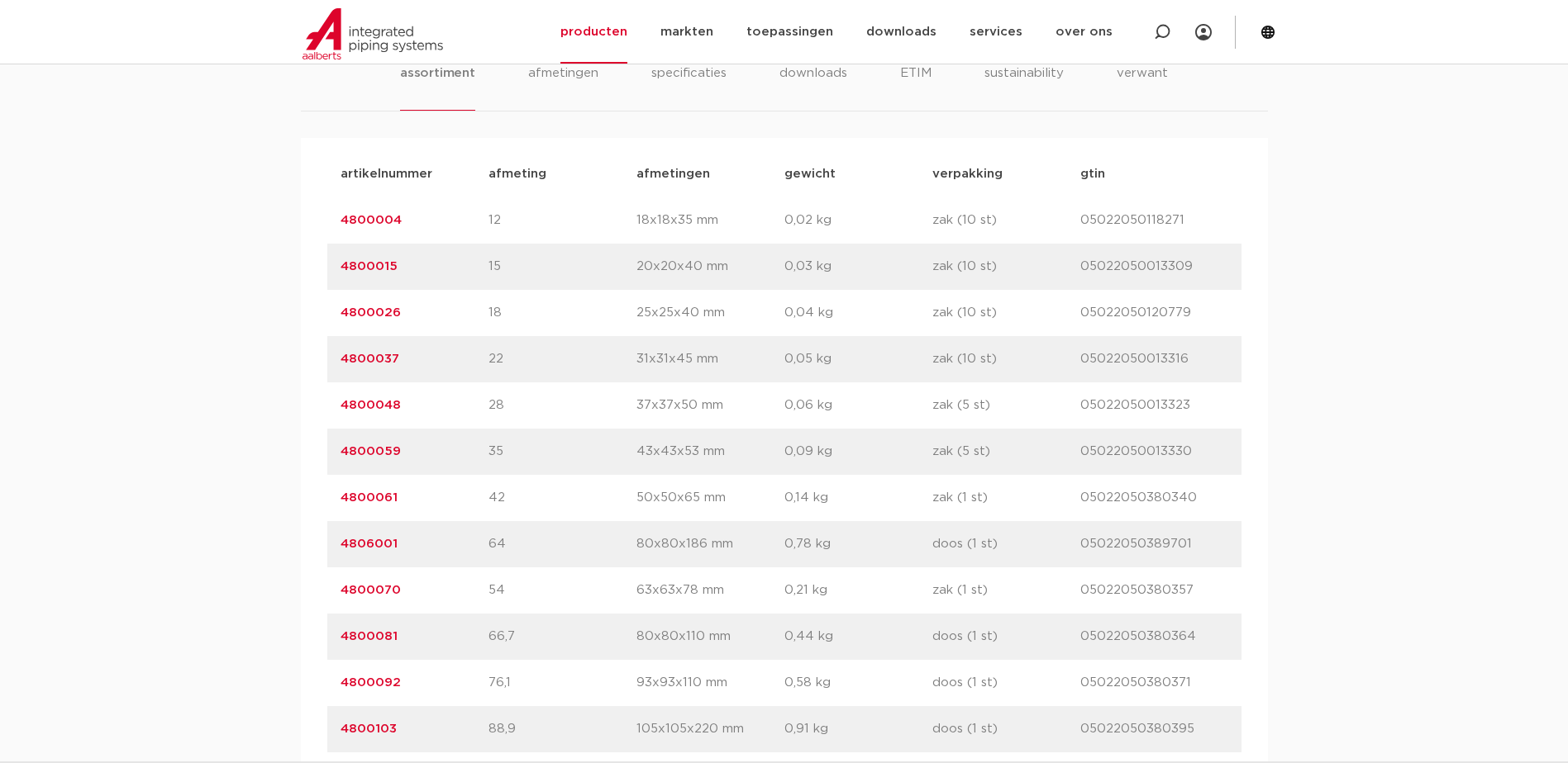
scroll to position [1074, 0]
click at [364, 360] on link "4800037" at bounding box center [370, 359] width 59 height 13
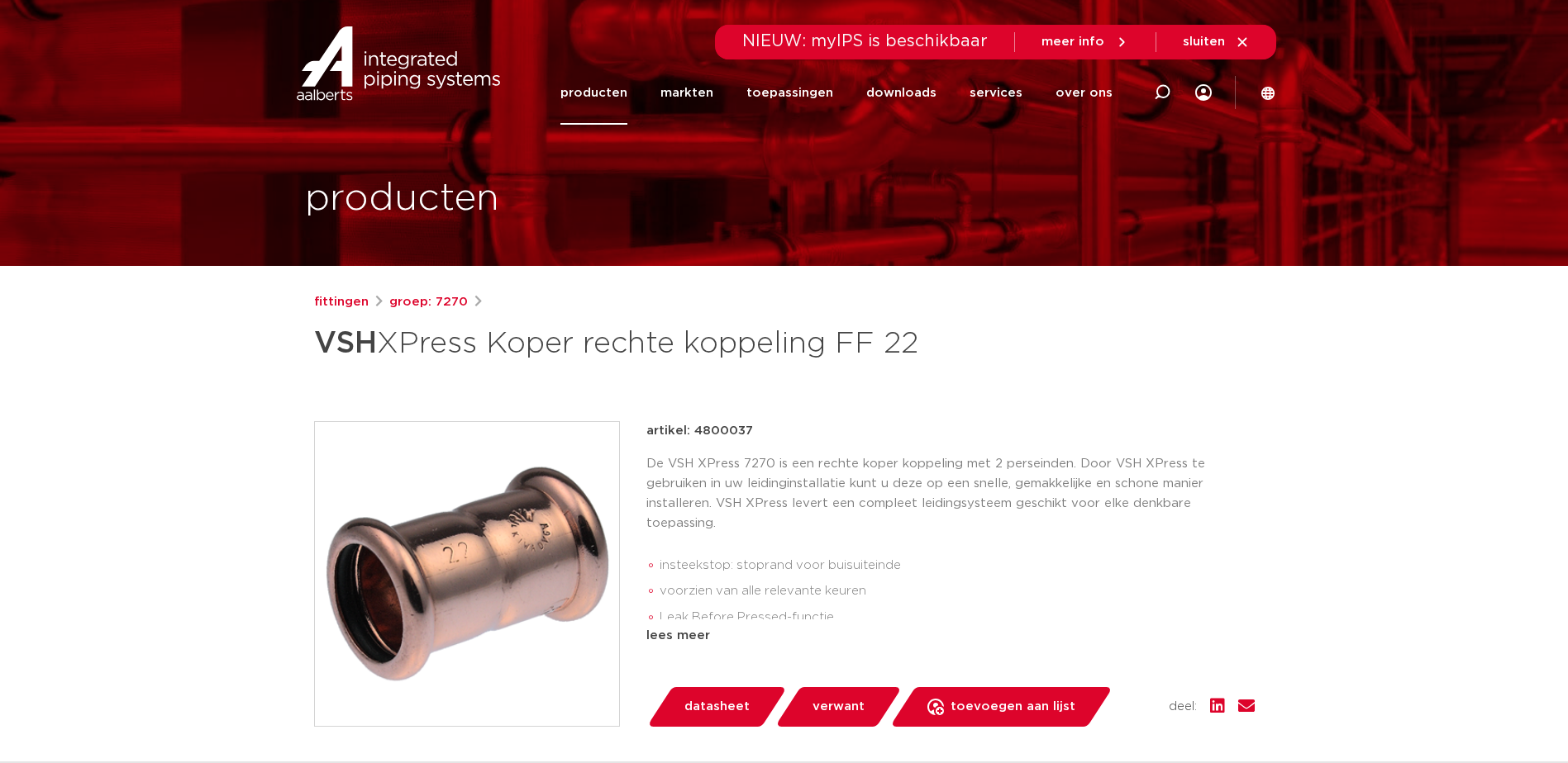
drag, startPoint x: 755, startPoint y: 425, endPoint x: 695, endPoint y: 439, distance: 61.6
click at [695, 439] on div "artikel: 4800037" at bounding box center [950, 432] width 609 height 20
copy p "4800037"
